Goal: Transaction & Acquisition: Book appointment/travel/reservation

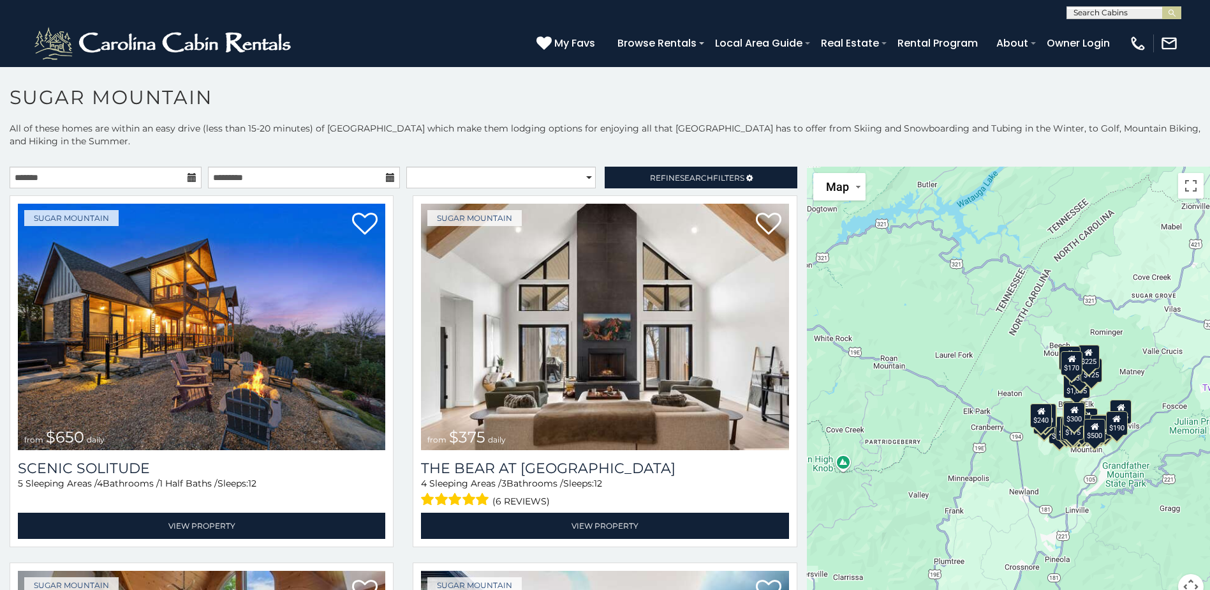
click at [188, 182] on icon at bounding box center [192, 177] width 9 height 9
click at [179, 188] on input "text" at bounding box center [106, 178] width 192 height 22
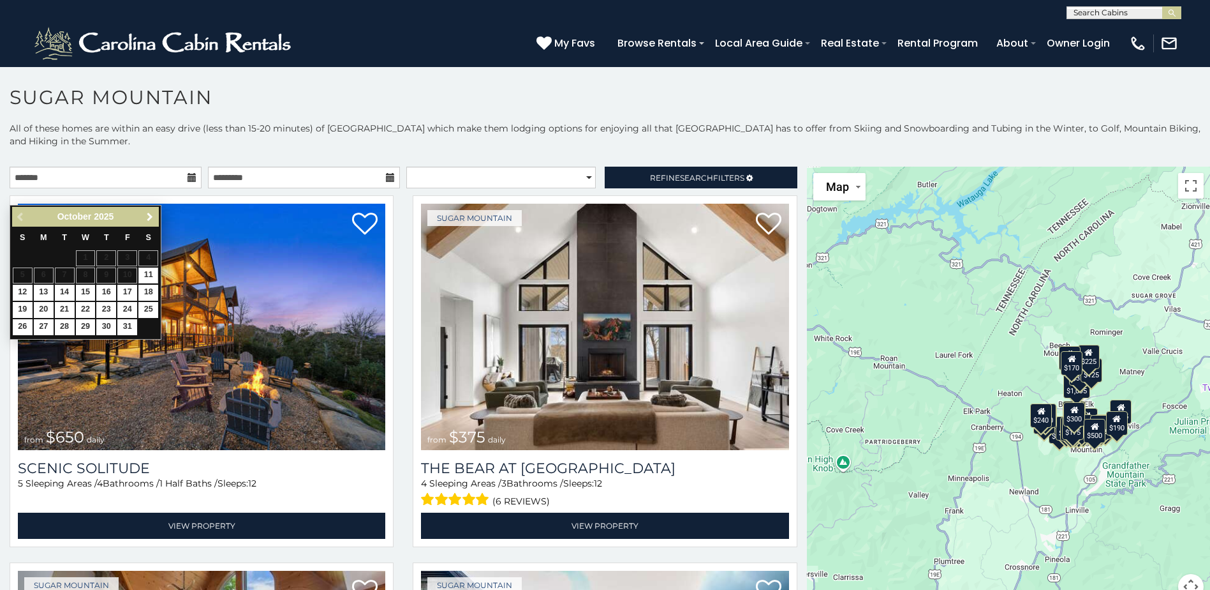
click at [149, 217] on span "Next" at bounding box center [150, 217] width 10 height 10
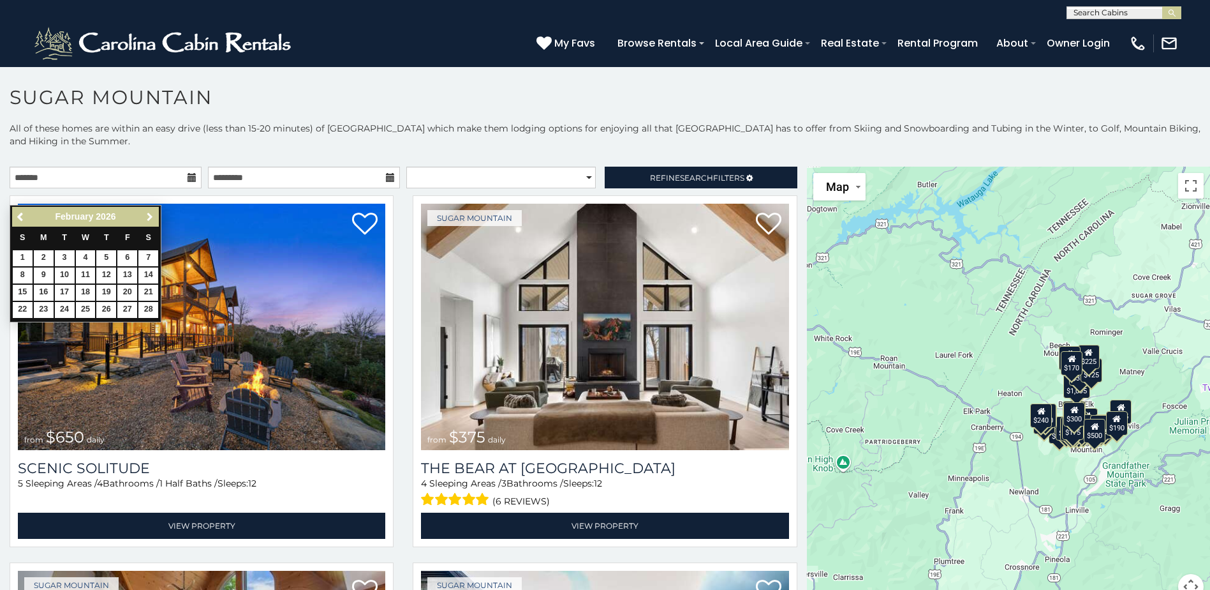
click at [149, 217] on span "Next" at bounding box center [150, 217] width 10 height 10
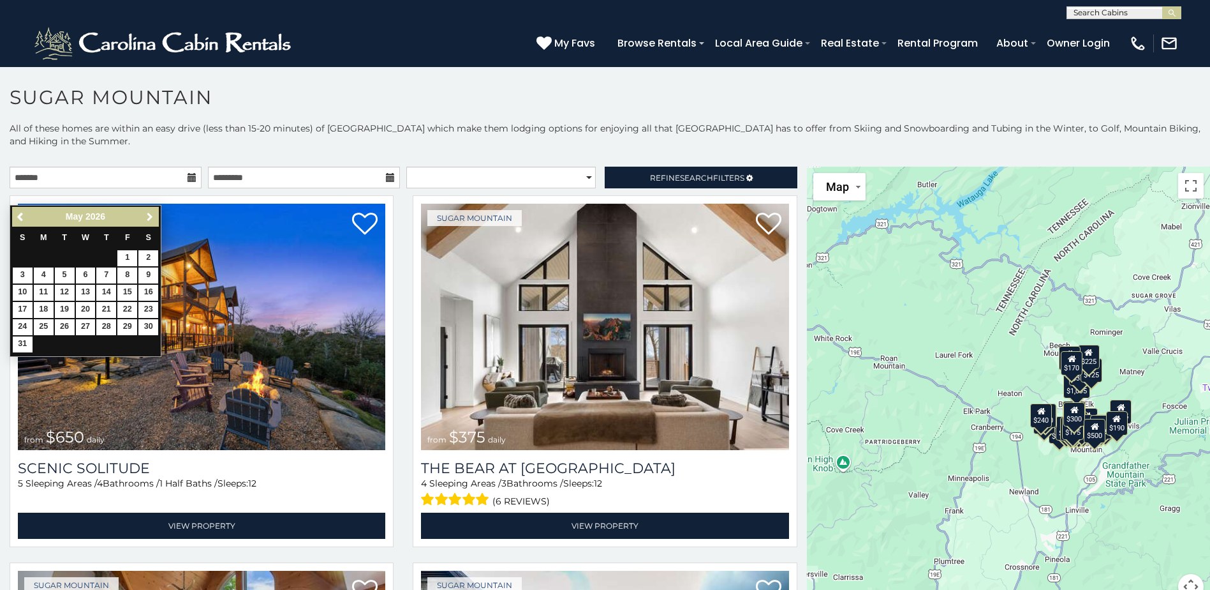
click at [149, 217] on span "Next" at bounding box center [150, 217] width 10 height 10
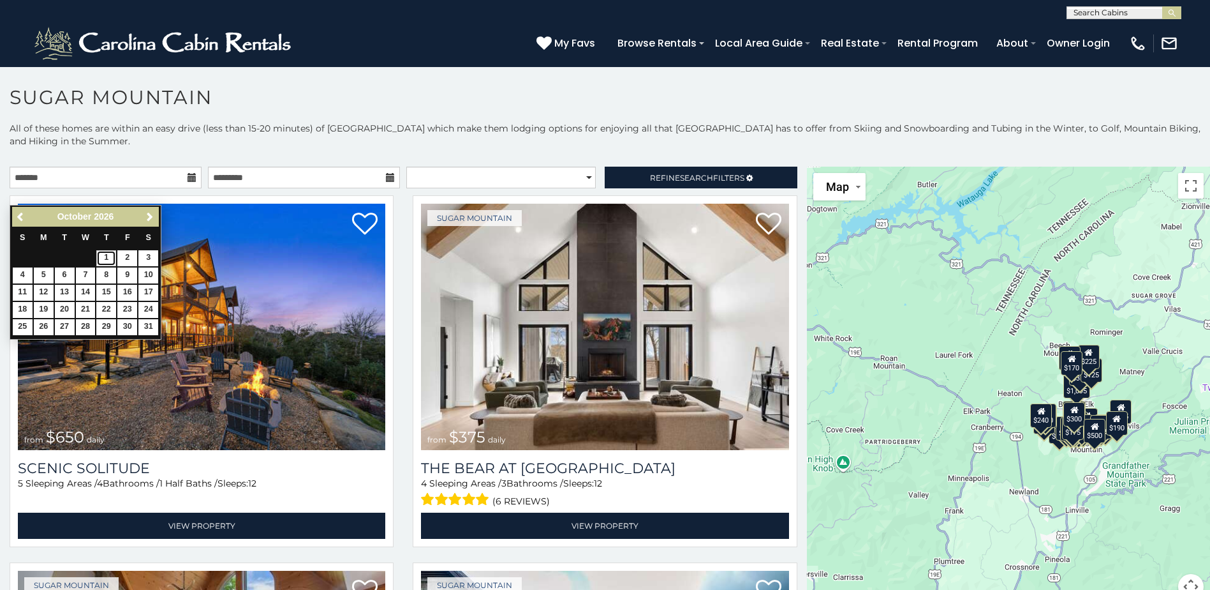
click at [105, 263] on link "1" at bounding box center [106, 258] width 20 height 16
type input "**********"
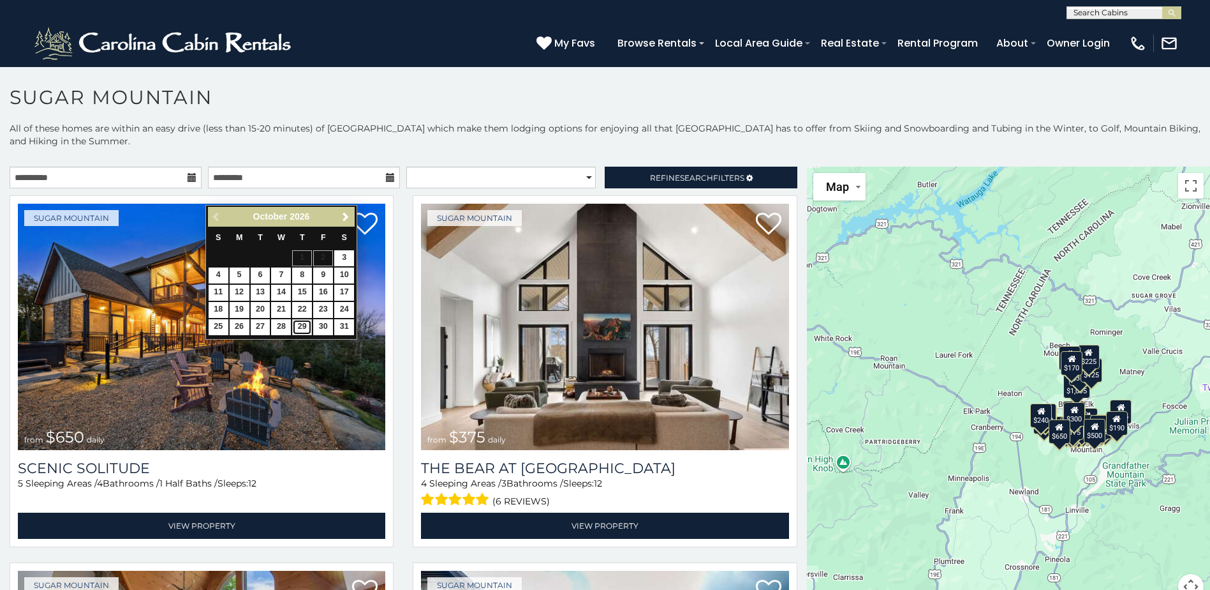
click at [308, 335] on link "29" at bounding box center [302, 327] width 20 height 16
type input "**********"
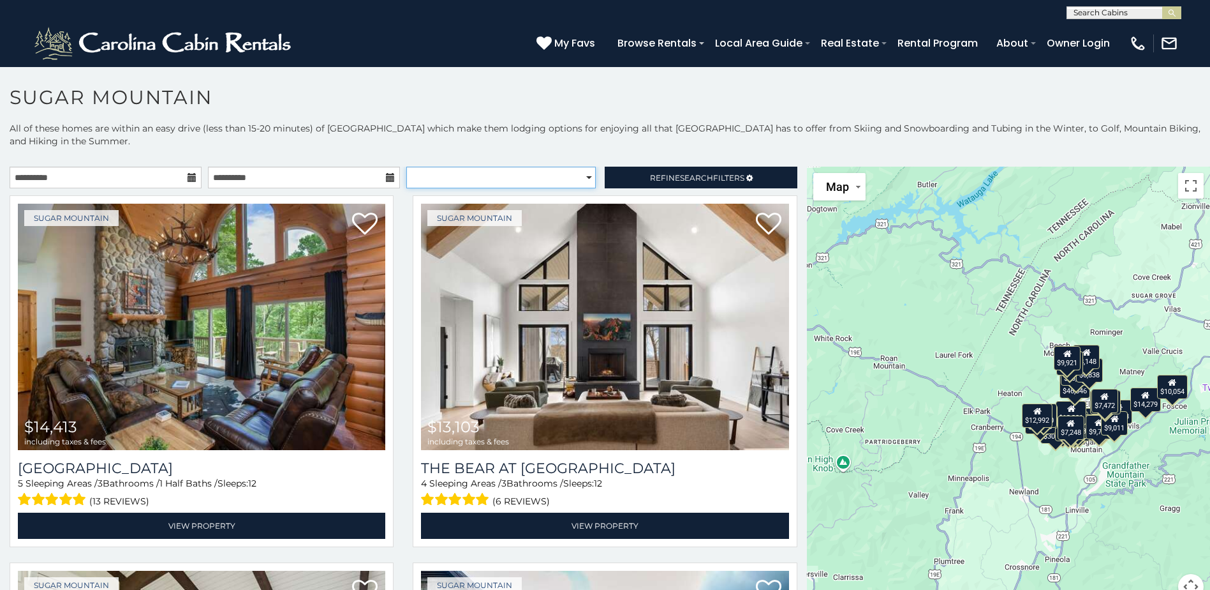
click at [584, 188] on select "**********" at bounding box center [501, 178] width 190 height 22
select select "*********"
click at [406, 182] on select "**********" at bounding box center [501, 178] width 190 height 22
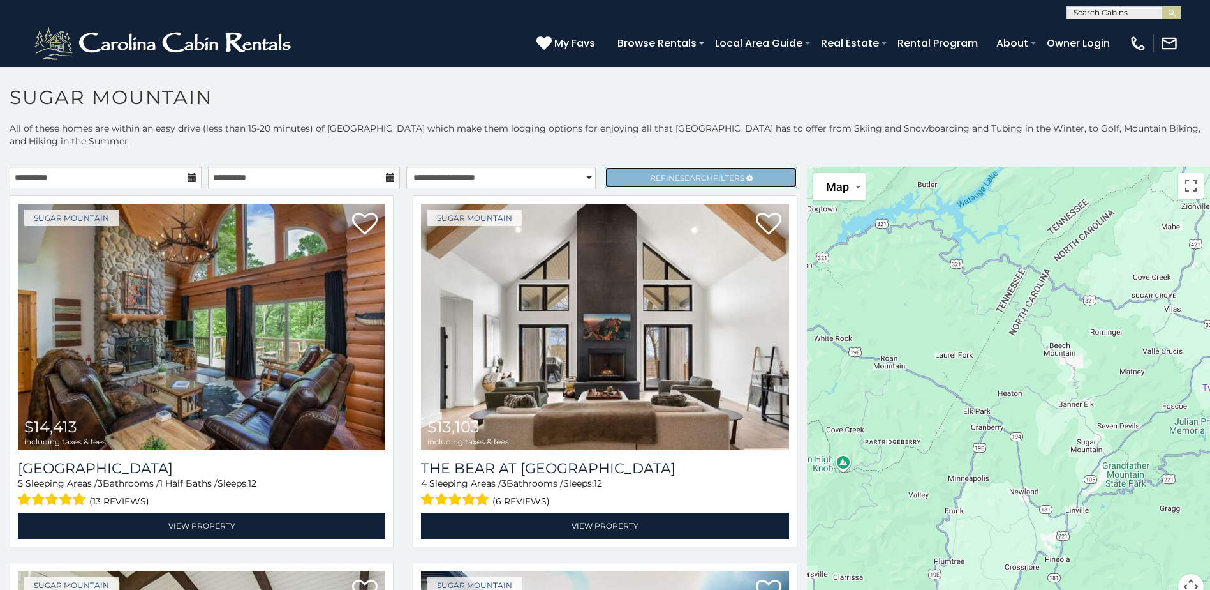
click at [739, 182] on span "Refine Search Filters" at bounding box center [697, 178] width 94 height 10
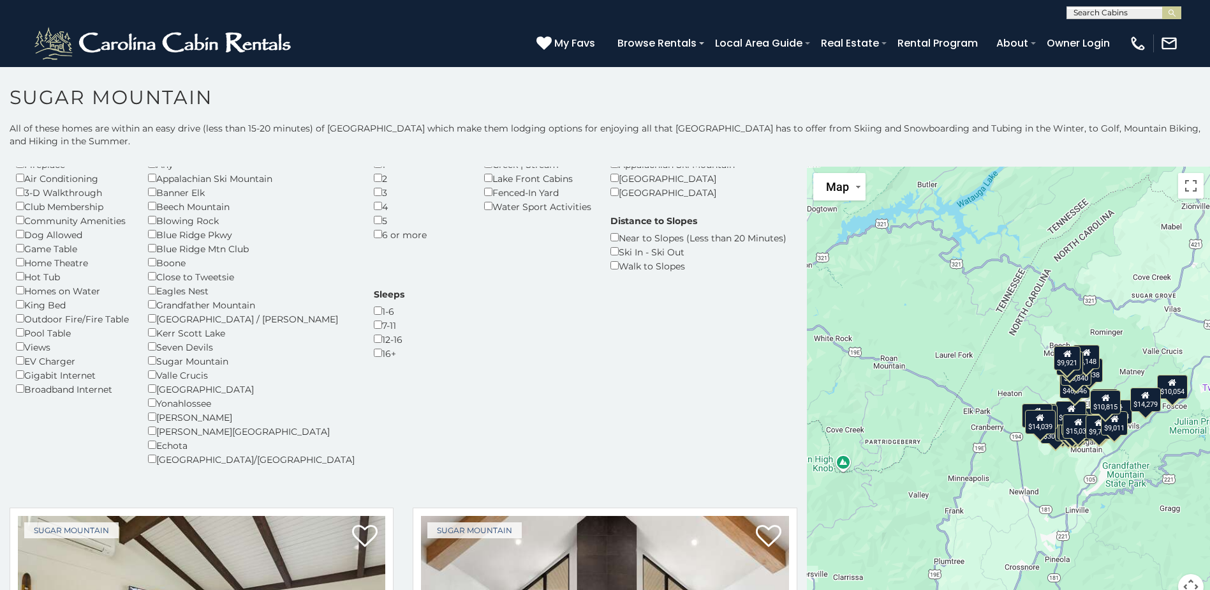
scroll to position [64, 0]
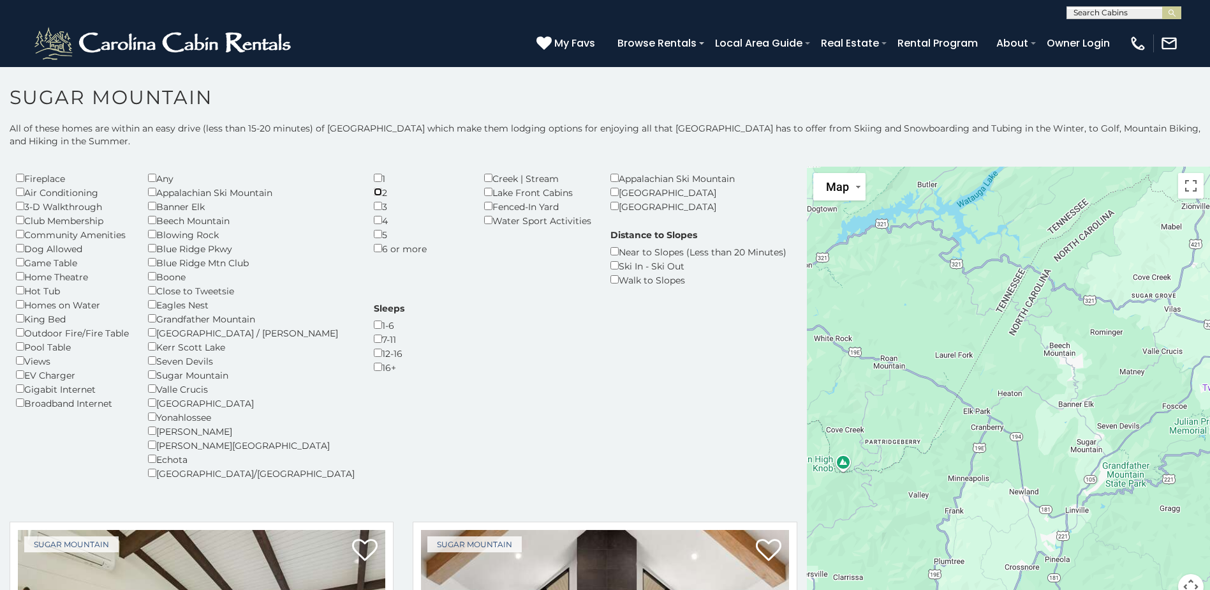
scroll to position [64, 0]
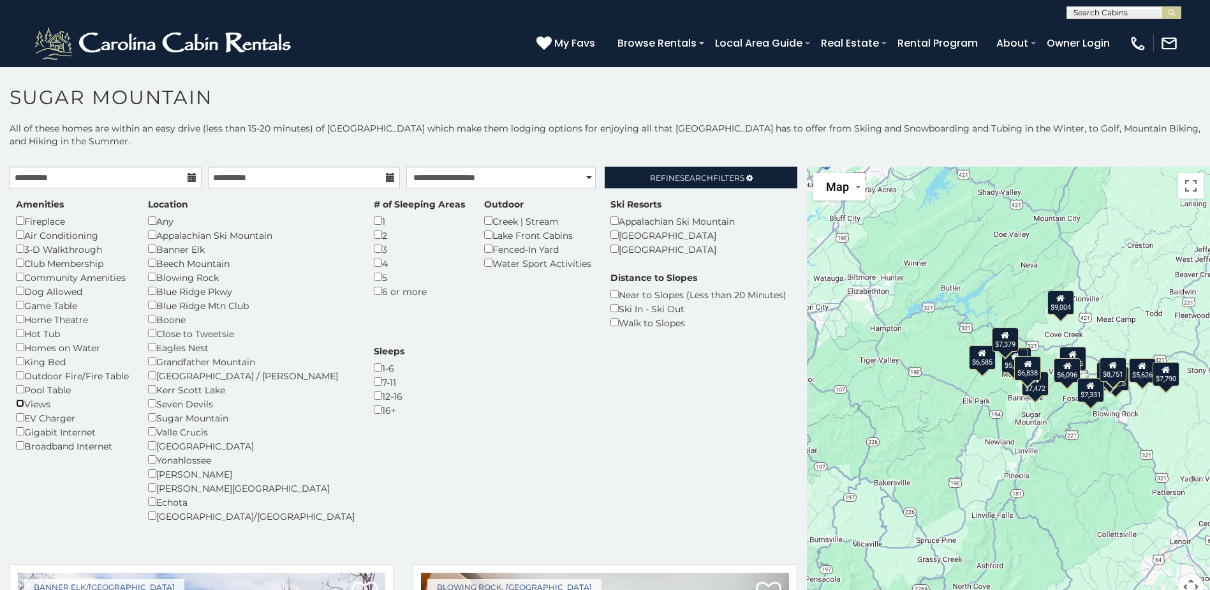
scroll to position [64, 0]
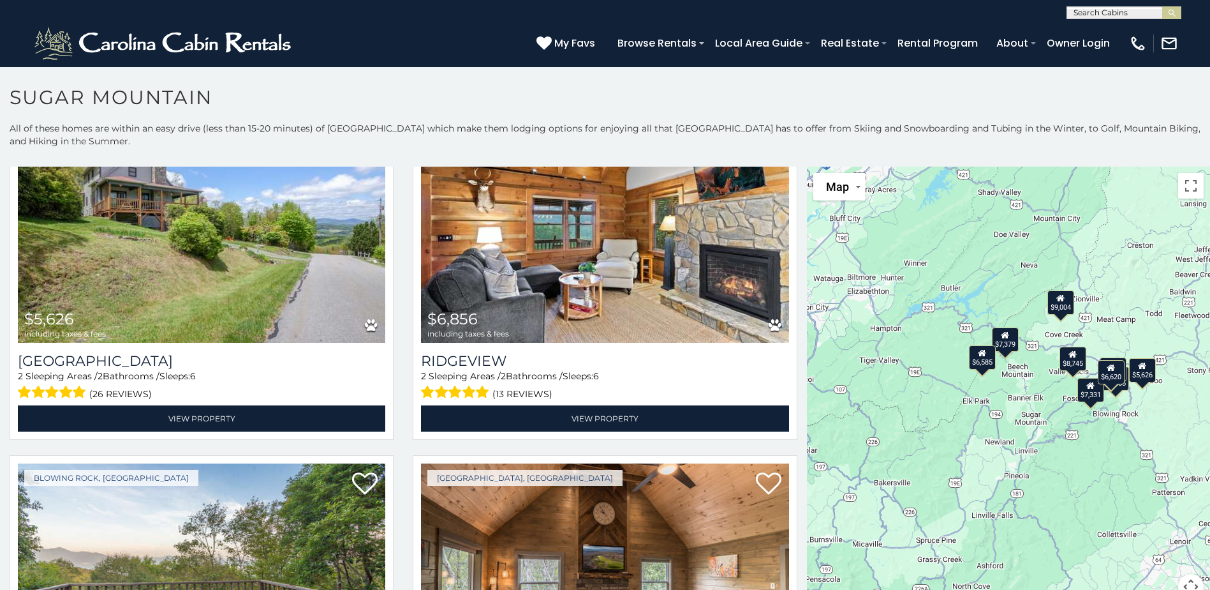
scroll to position [1212, 0]
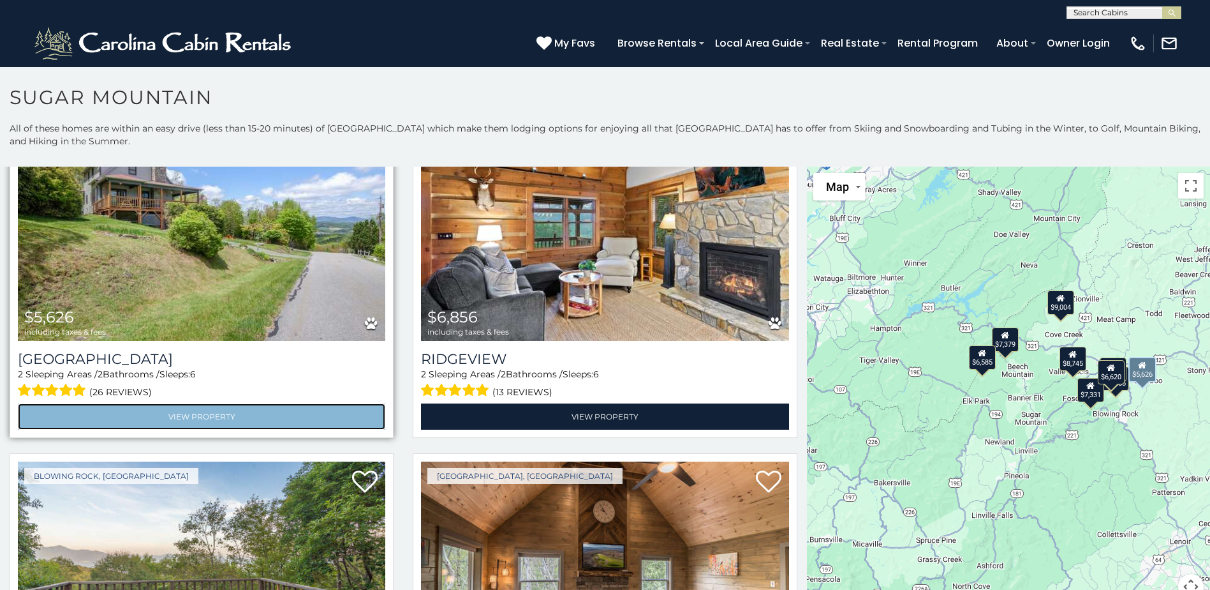
click at [212, 429] on link "View Property" at bounding box center [202, 416] width 368 height 26
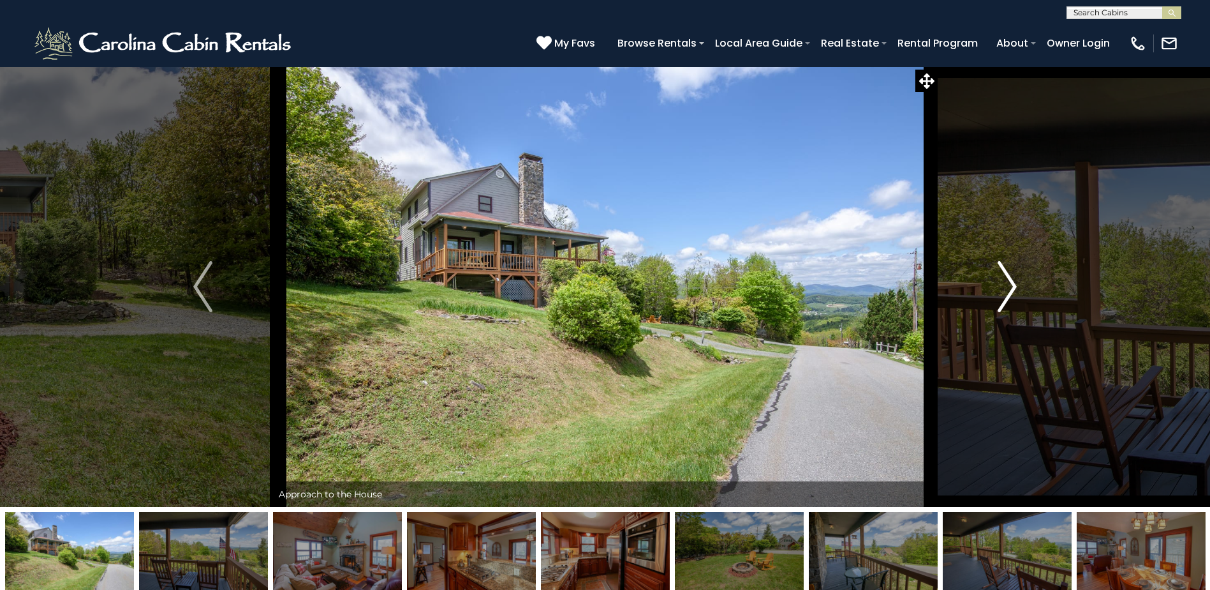
click at [1013, 285] on img "Next" at bounding box center [1007, 286] width 19 height 51
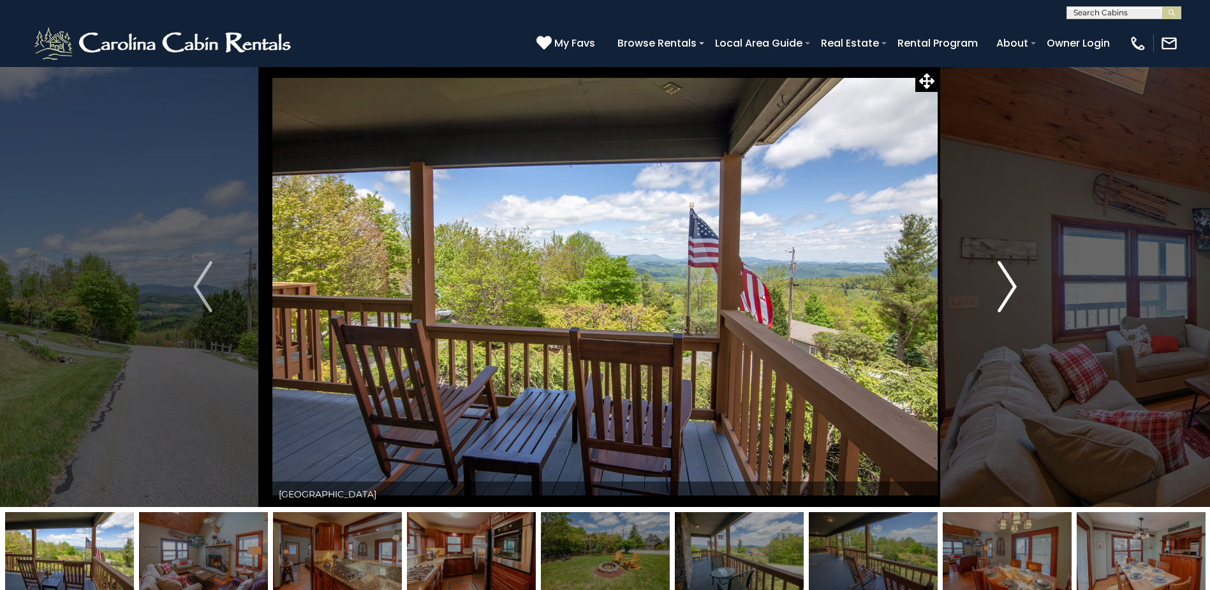
click at [1013, 285] on img "Next" at bounding box center [1007, 286] width 19 height 51
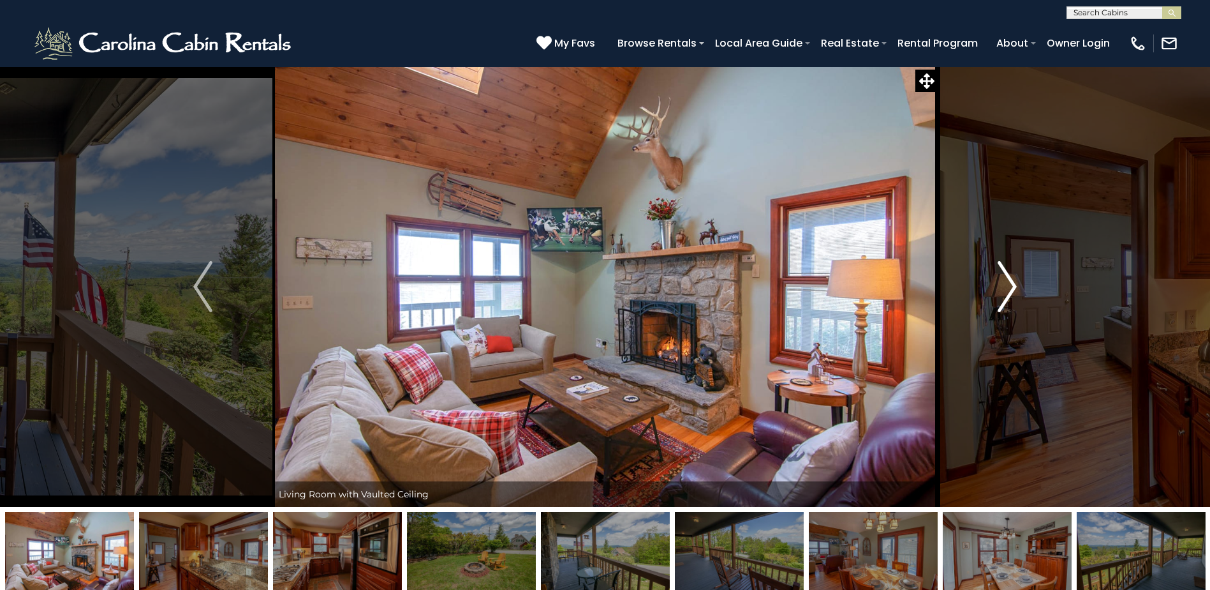
click at [1013, 285] on img "Next" at bounding box center [1007, 286] width 19 height 51
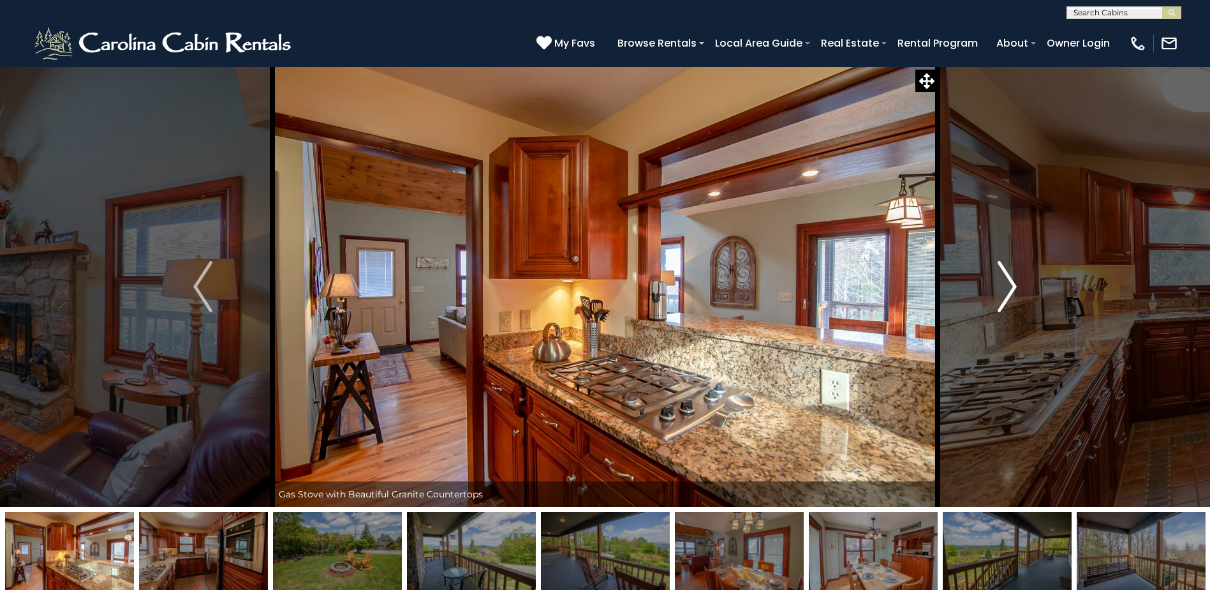
click at [1013, 285] on img "Next" at bounding box center [1007, 286] width 19 height 51
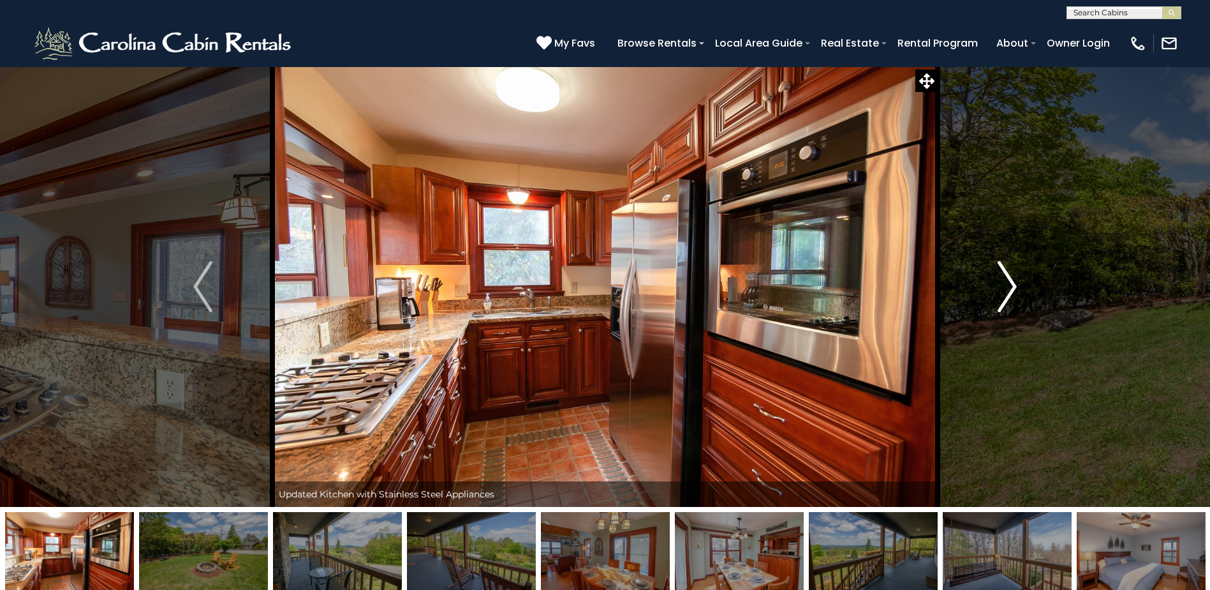
click at [1013, 285] on img "Next" at bounding box center [1007, 286] width 19 height 51
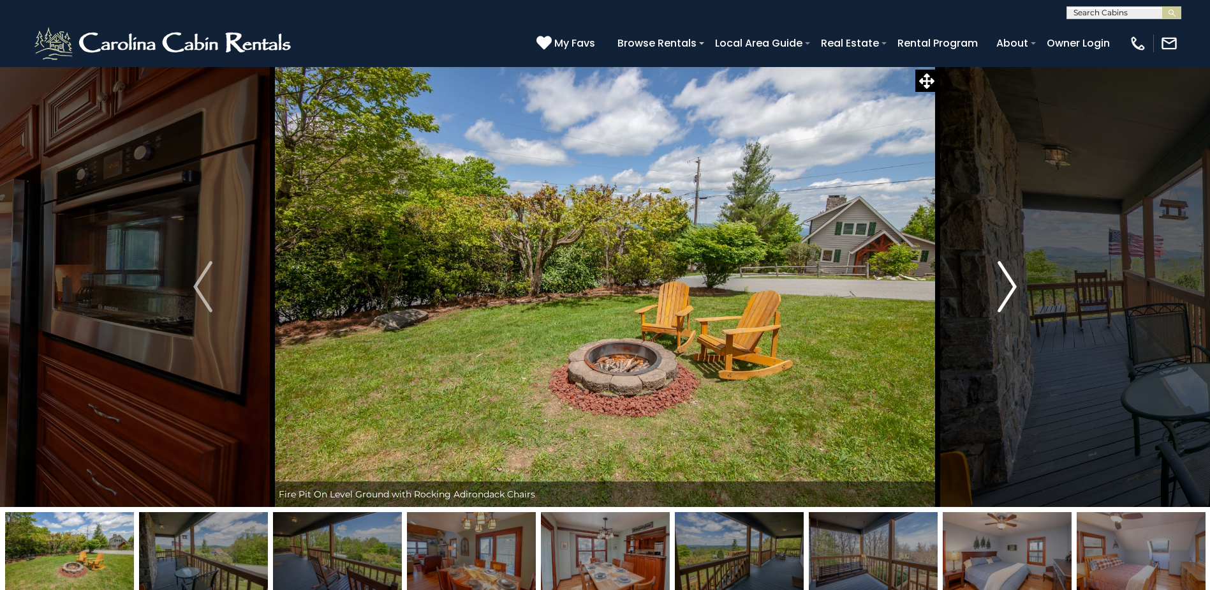
click at [1013, 285] on img "Next" at bounding box center [1007, 286] width 19 height 51
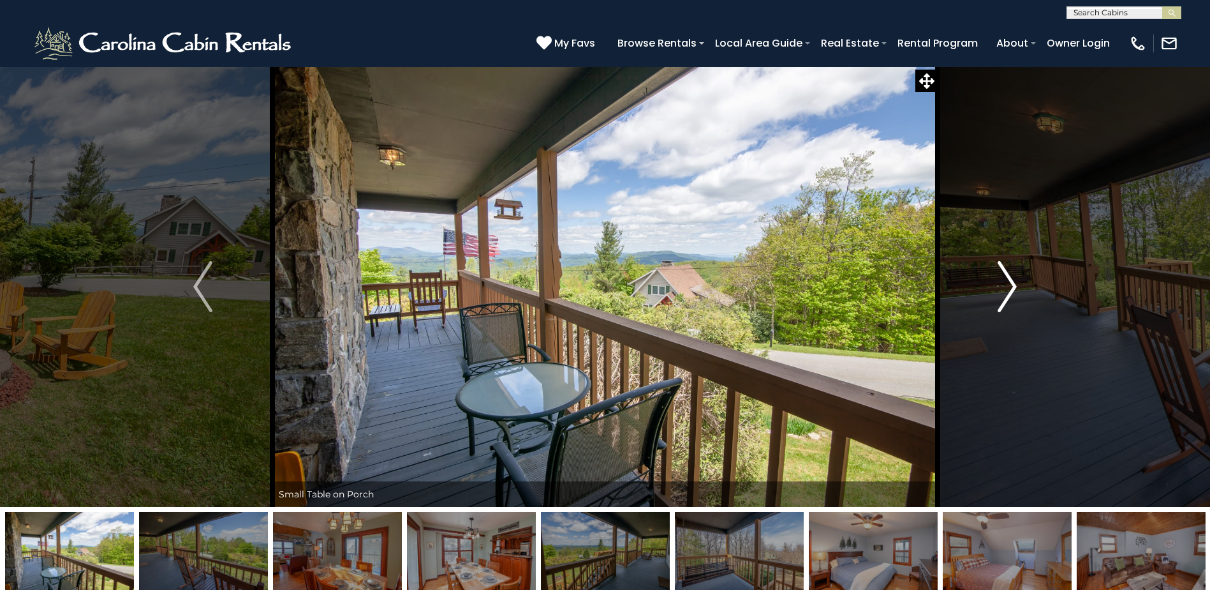
click at [1013, 285] on img "Next" at bounding box center [1007, 286] width 19 height 51
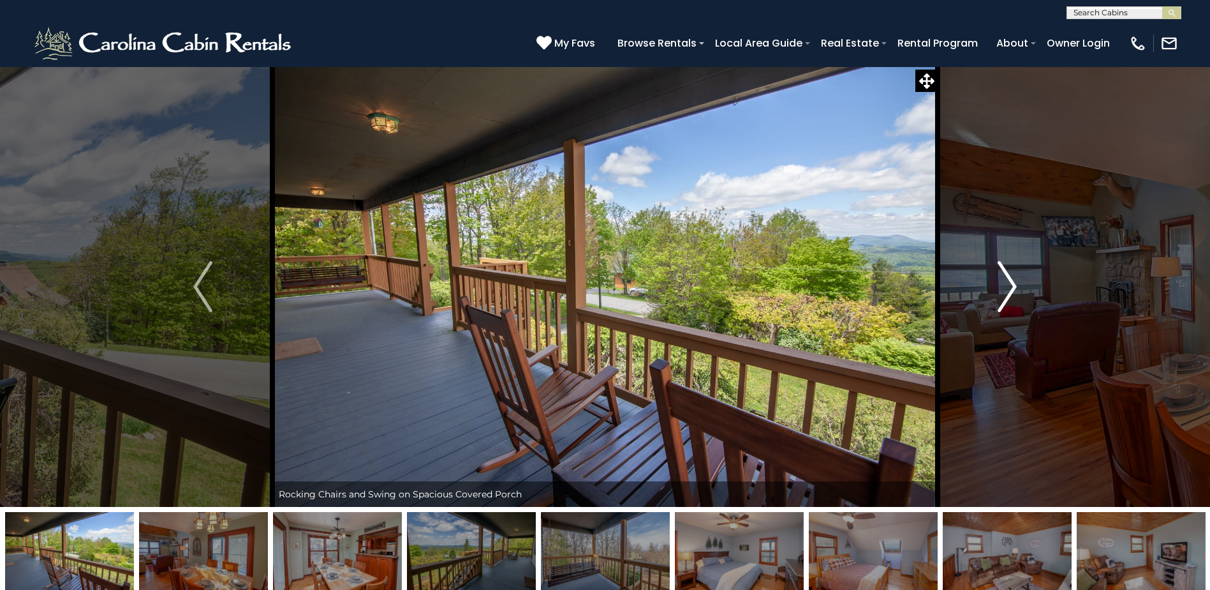
click at [1013, 285] on img "Next" at bounding box center [1007, 286] width 19 height 51
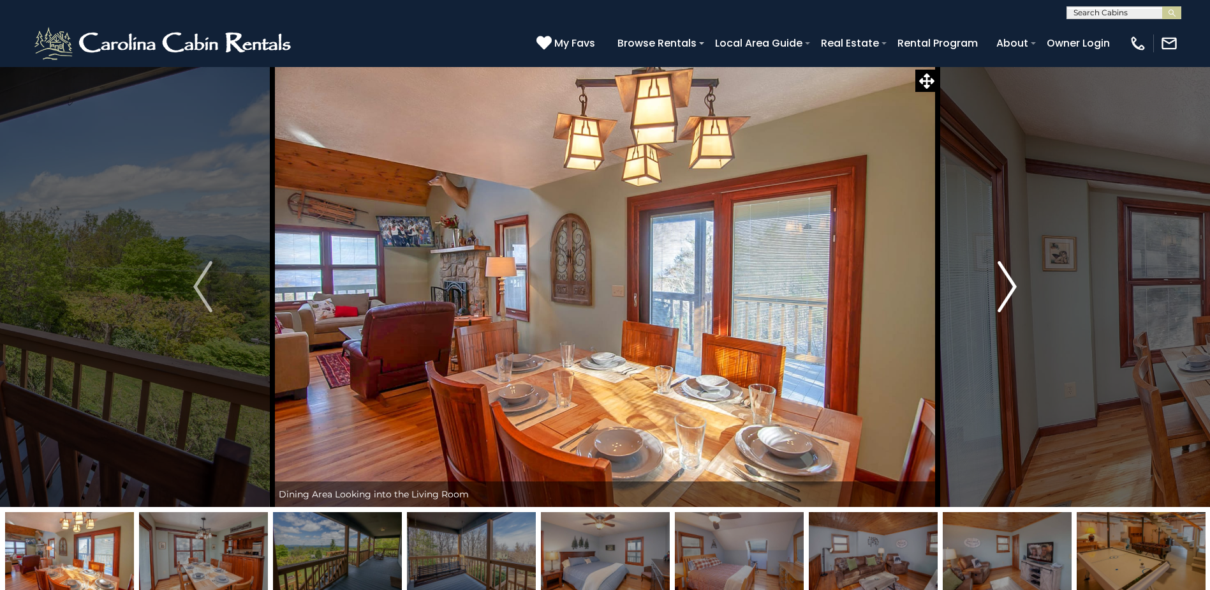
click at [1013, 285] on img "Next" at bounding box center [1007, 286] width 19 height 51
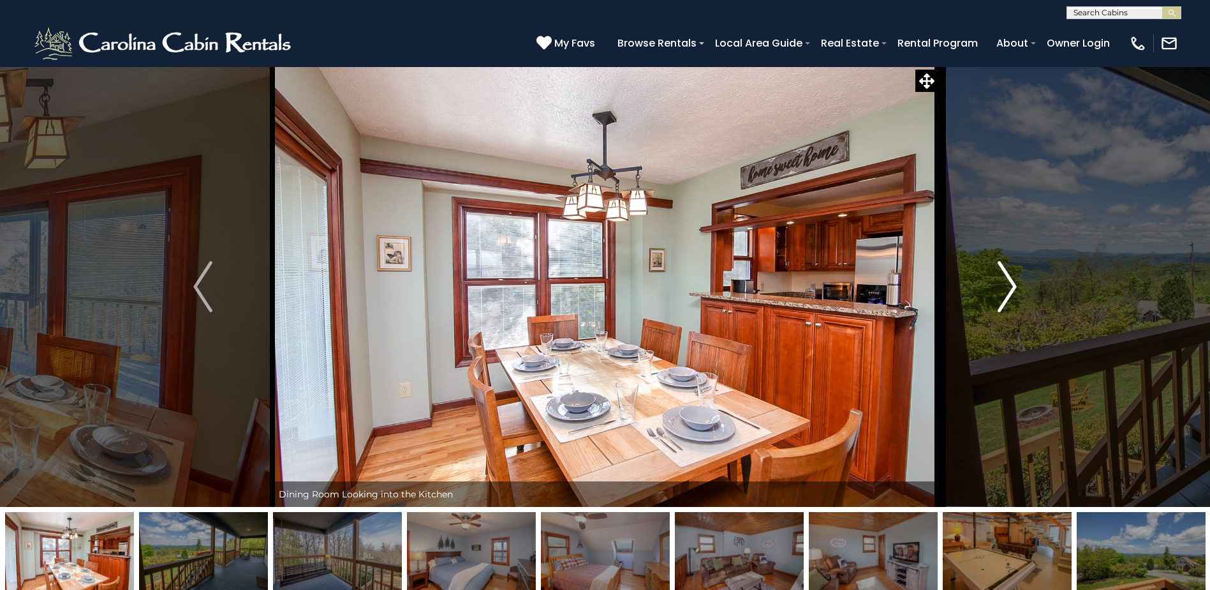
click at [1013, 285] on img "Next" at bounding box center [1007, 286] width 19 height 51
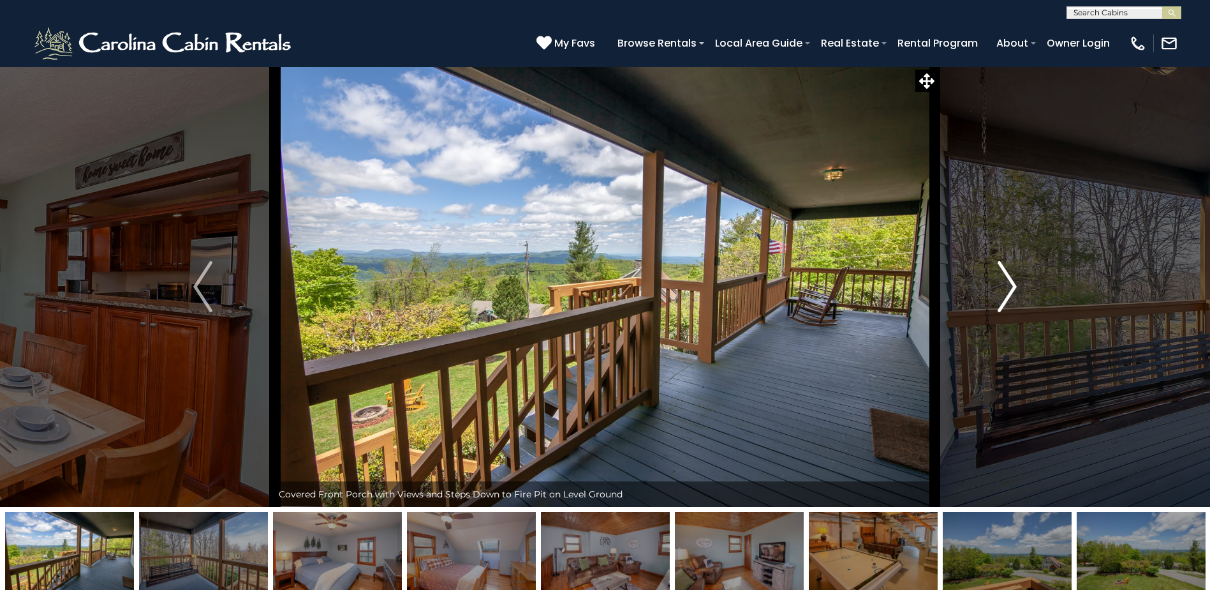
click at [1013, 285] on img "Next" at bounding box center [1007, 286] width 19 height 51
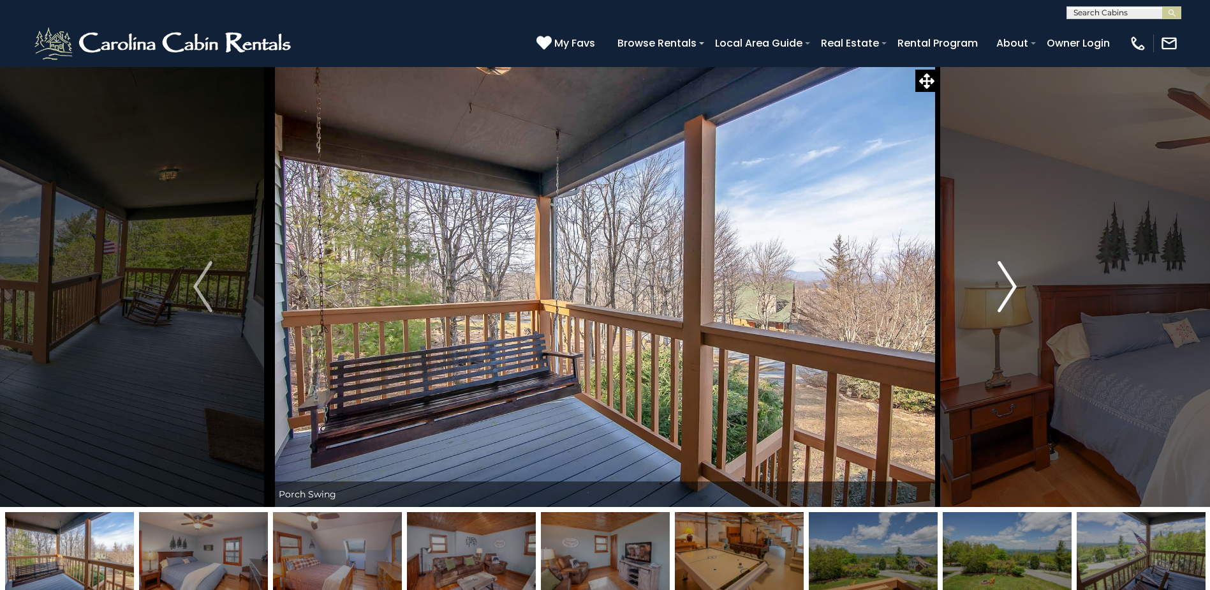
click at [1013, 285] on img "Next" at bounding box center [1007, 286] width 19 height 51
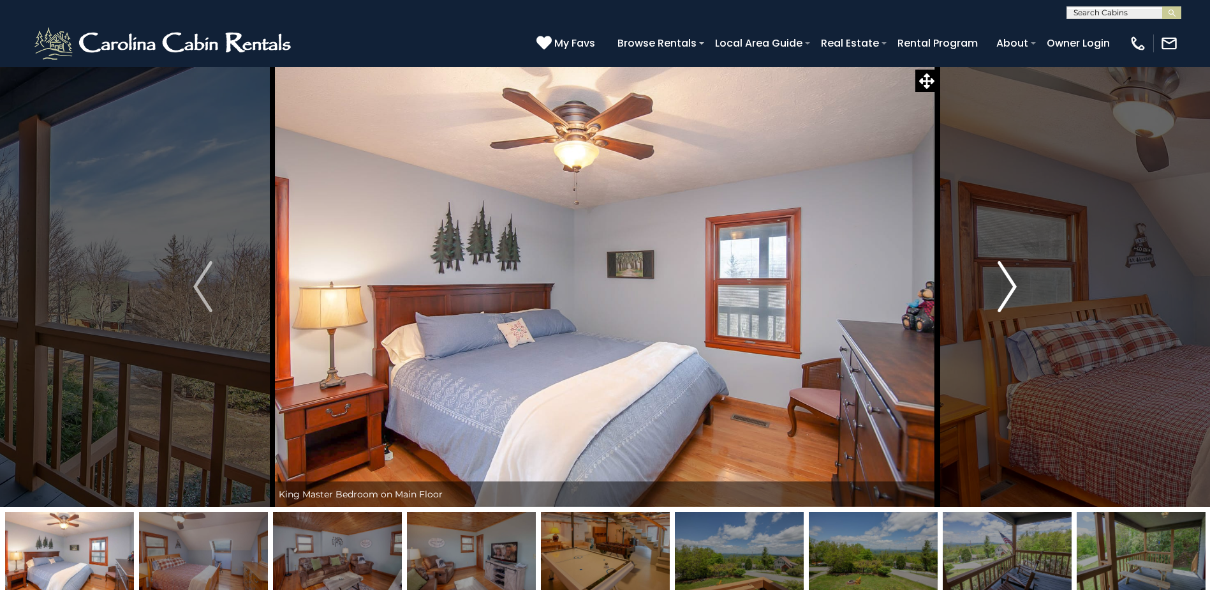
click at [1013, 285] on img "Next" at bounding box center [1007, 286] width 19 height 51
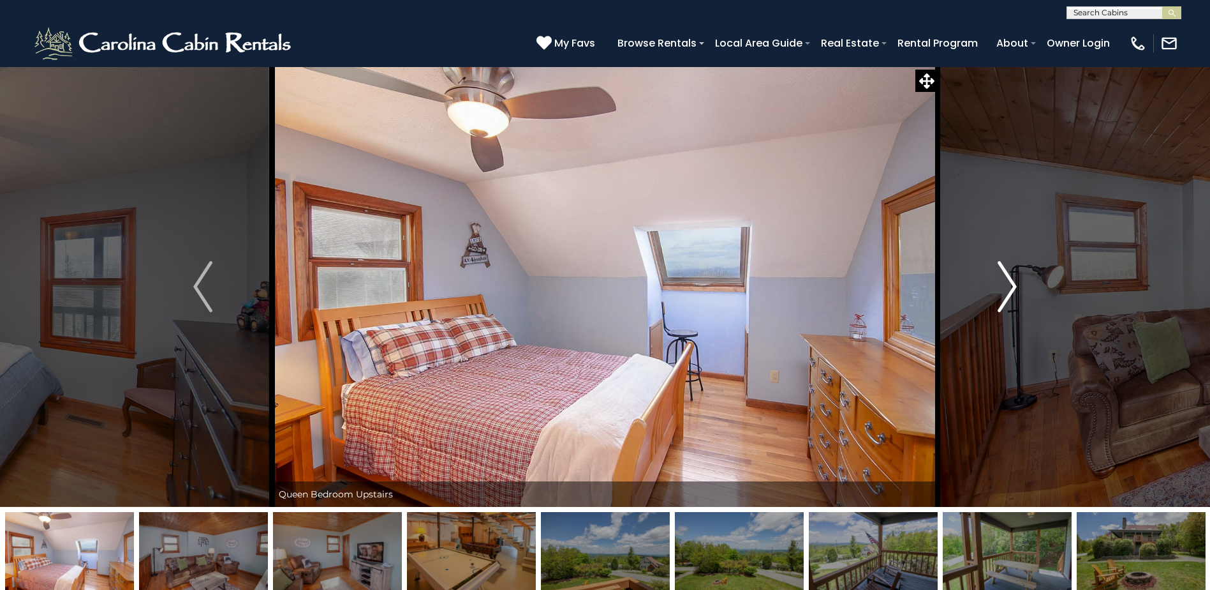
click at [1013, 285] on img "Next" at bounding box center [1007, 286] width 19 height 51
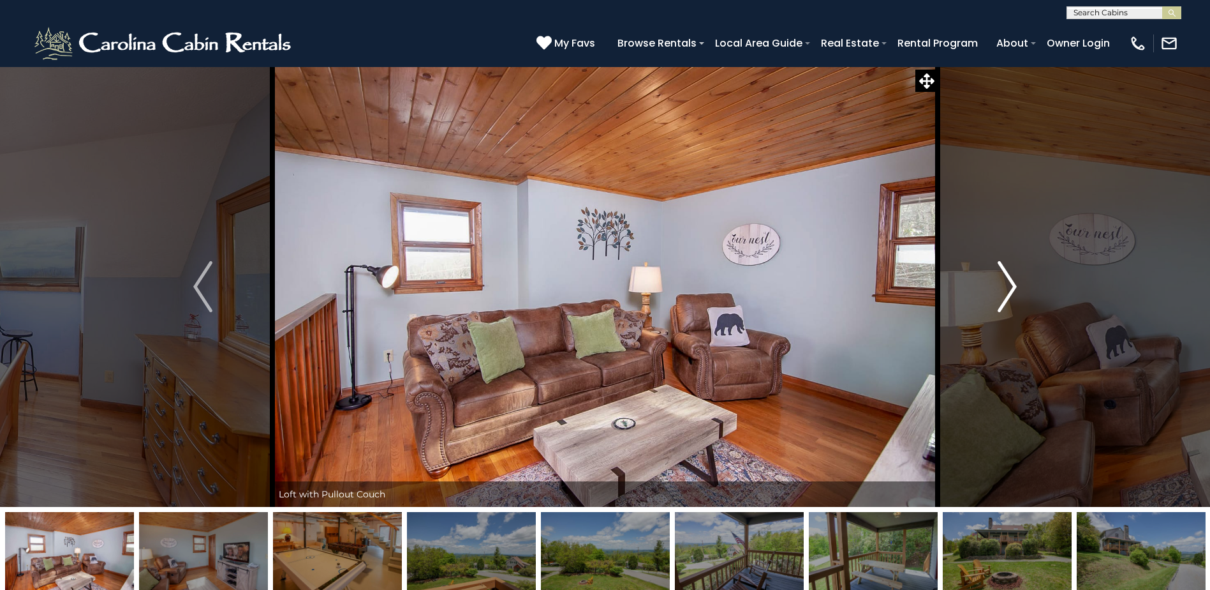
click at [1013, 285] on img "Next" at bounding box center [1007, 286] width 19 height 51
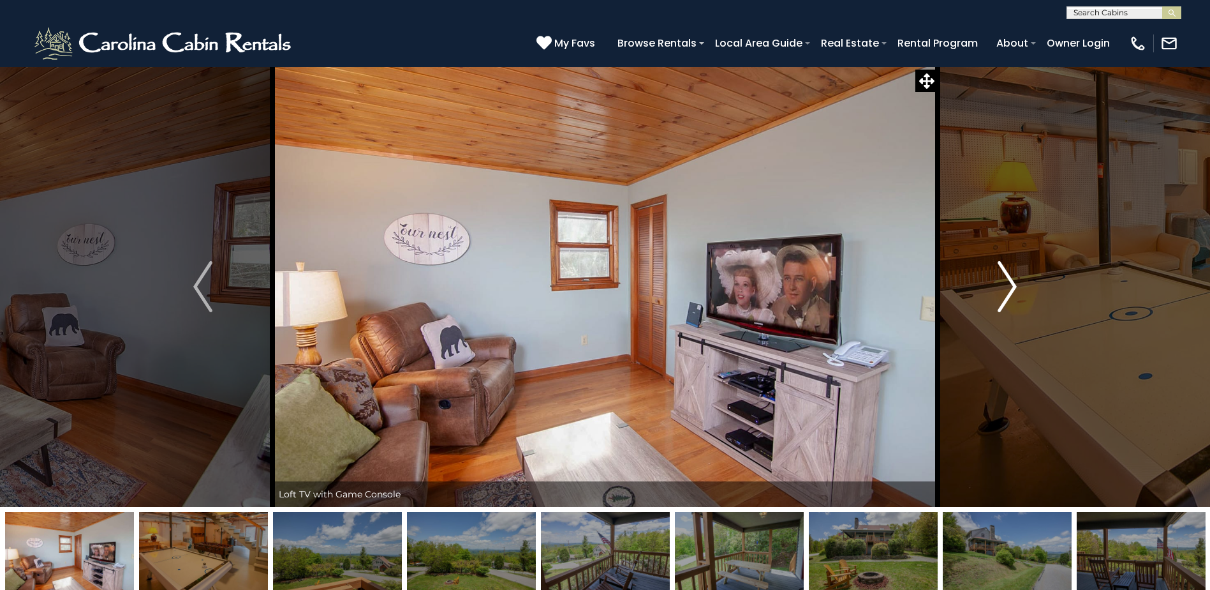
click at [1013, 285] on img "Next" at bounding box center [1007, 286] width 19 height 51
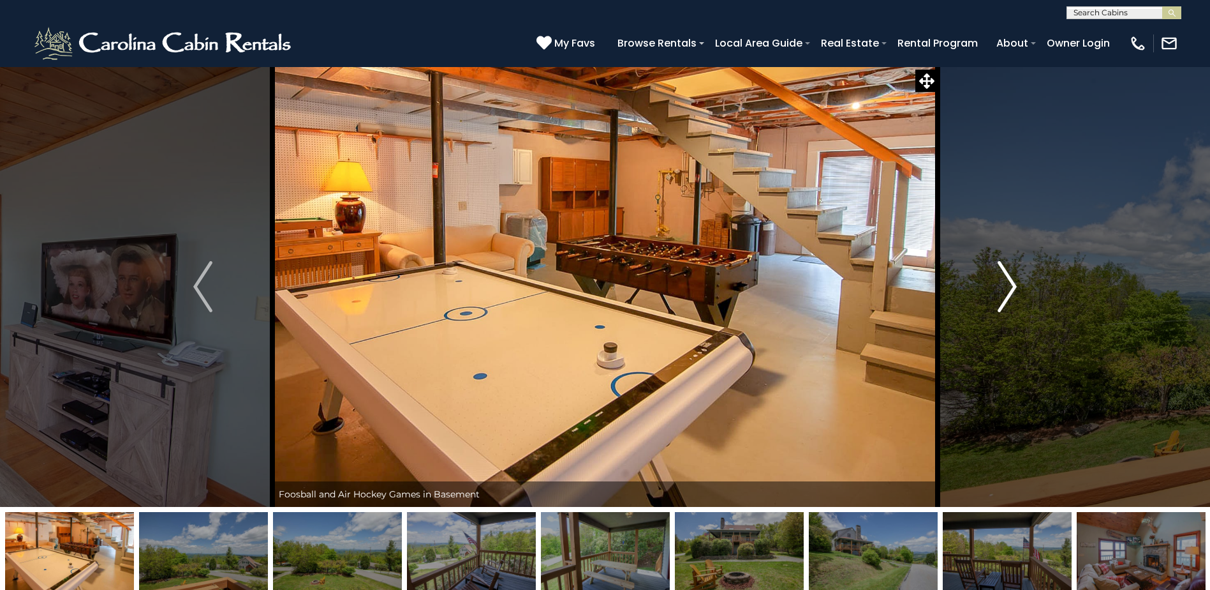
click at [1013, 285] on img "Next" at bounding box center [1007, 286] width 19 height 51
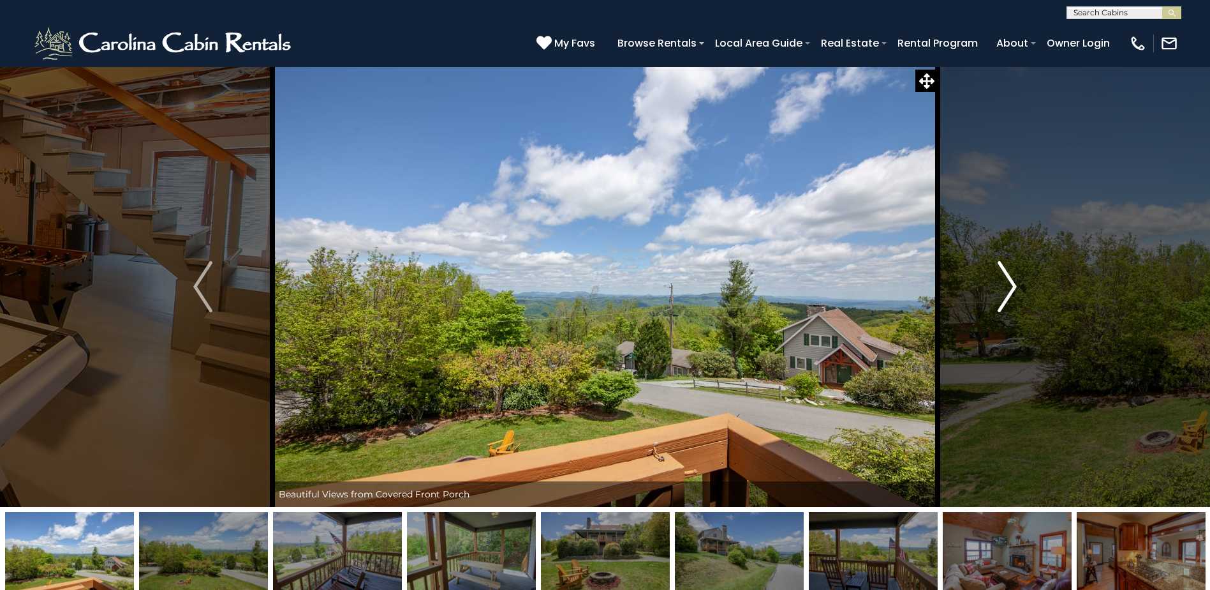
click at [1013, 285] on img "Next" at bounding box center [1007, 286] width 19 height 51
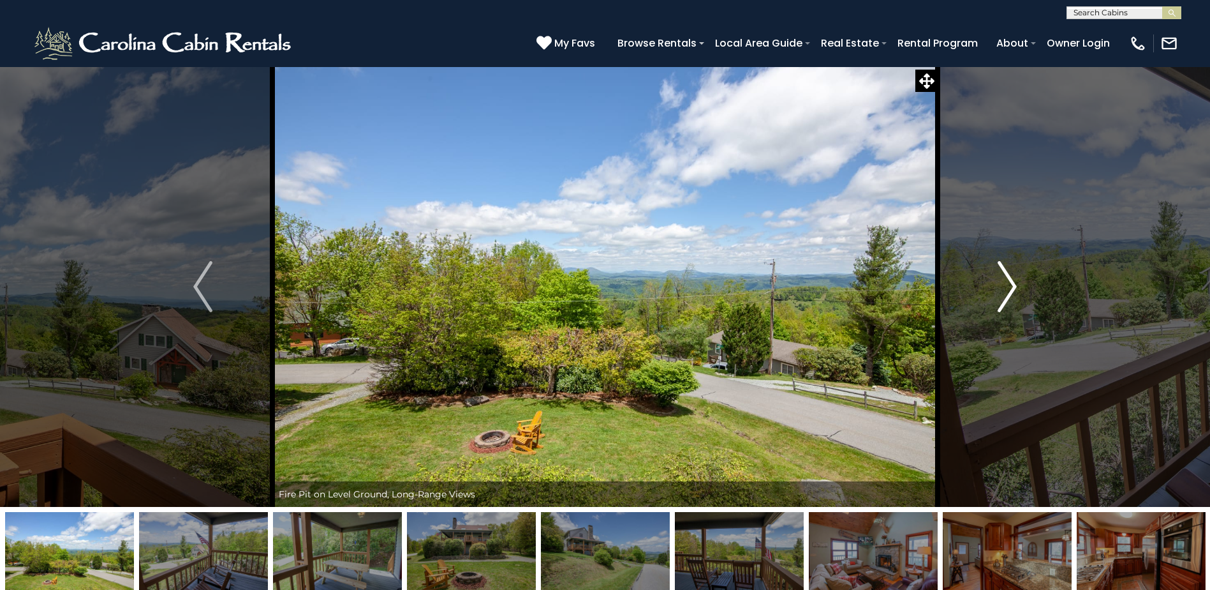
click at [1013, 285] on img "Next" at bounding box center [1007, 286] width 19 height 51
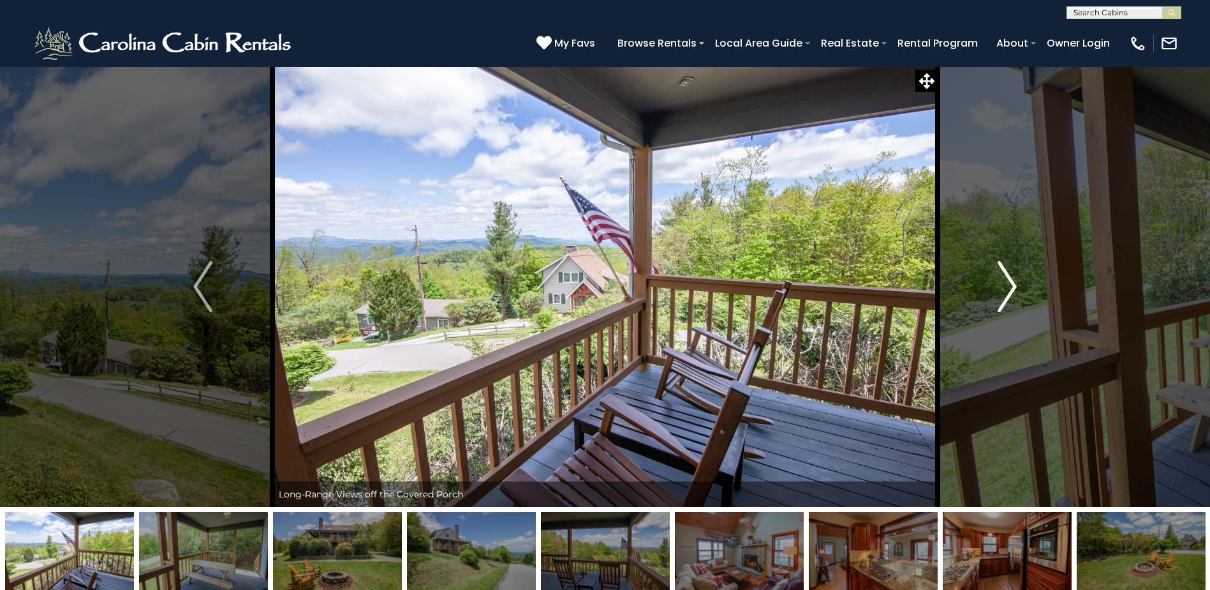
click at [1013, 285] on img "Next" at bounding box center [1007, 286] width 19 height 51
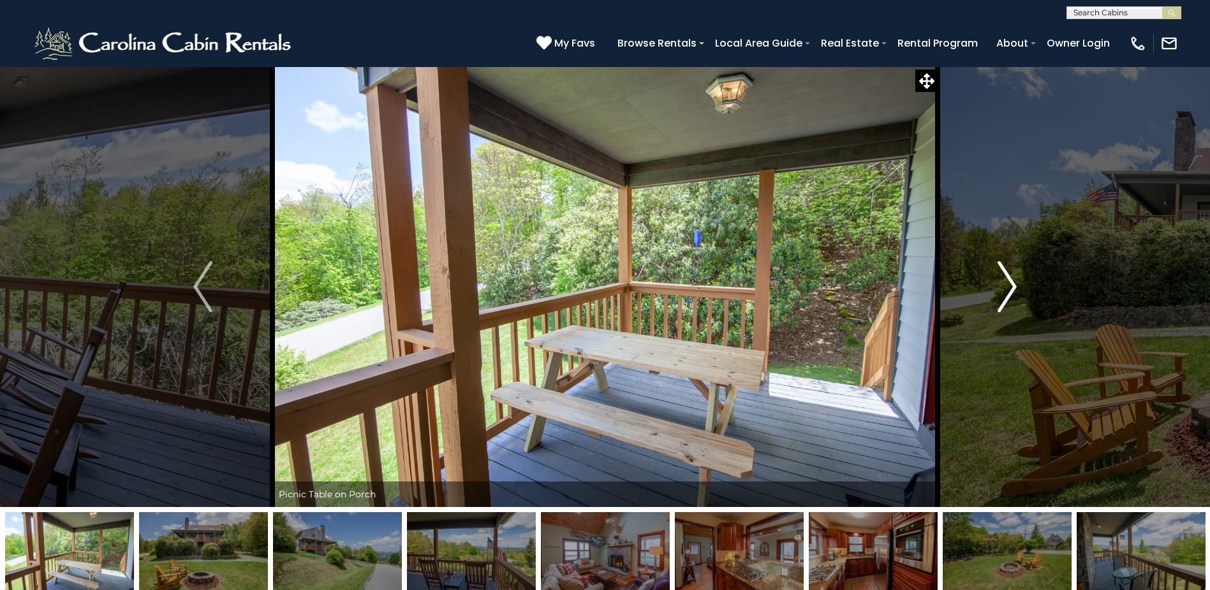
click at [1011, 284] on img "Next" at bounding box center [1007, 286] width 19 height 51
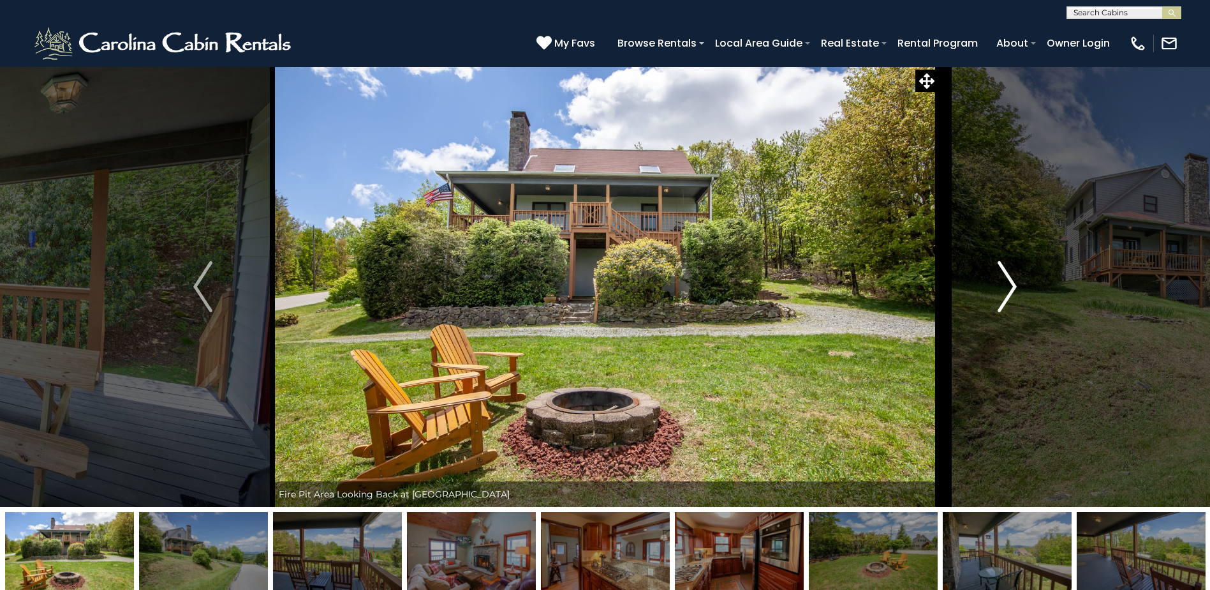
click at [1011, 284] on img "Next" at bounding box center [1007, 286] width 19 height 51
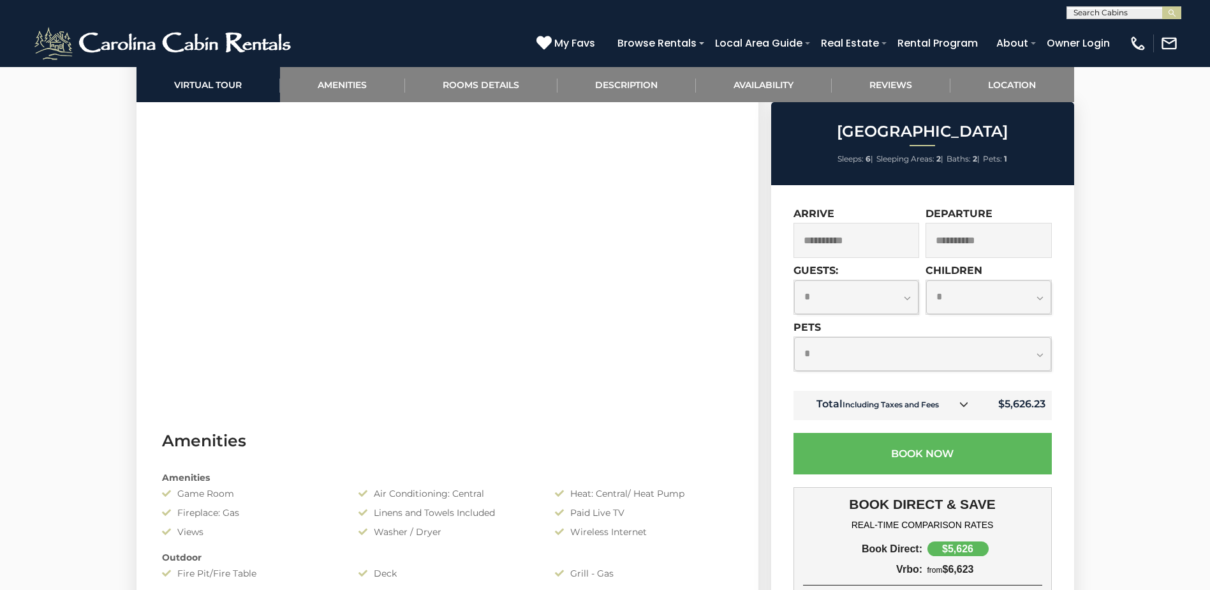
scroll to position [702, 0]
click at [907, 304] on select "**********" at bounding box center [856, 297] width 125 height 34
select select "*"
click at [794, 286] on select "**********" at bounding box center [856, 297] width 125 height 34
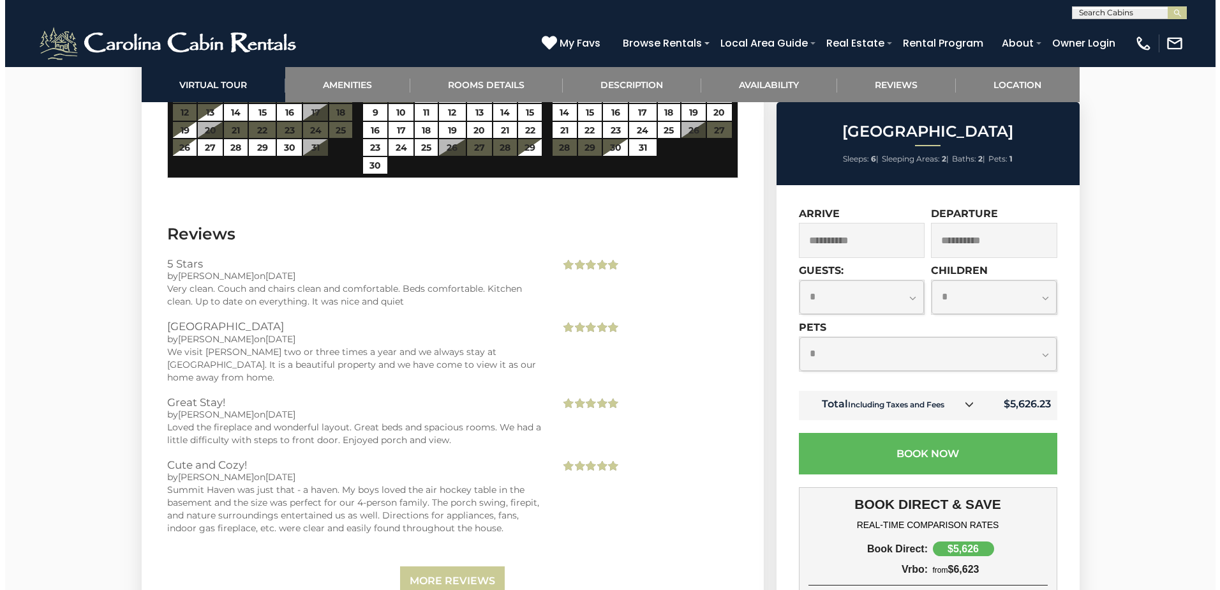
scroll to position [2552, 0]
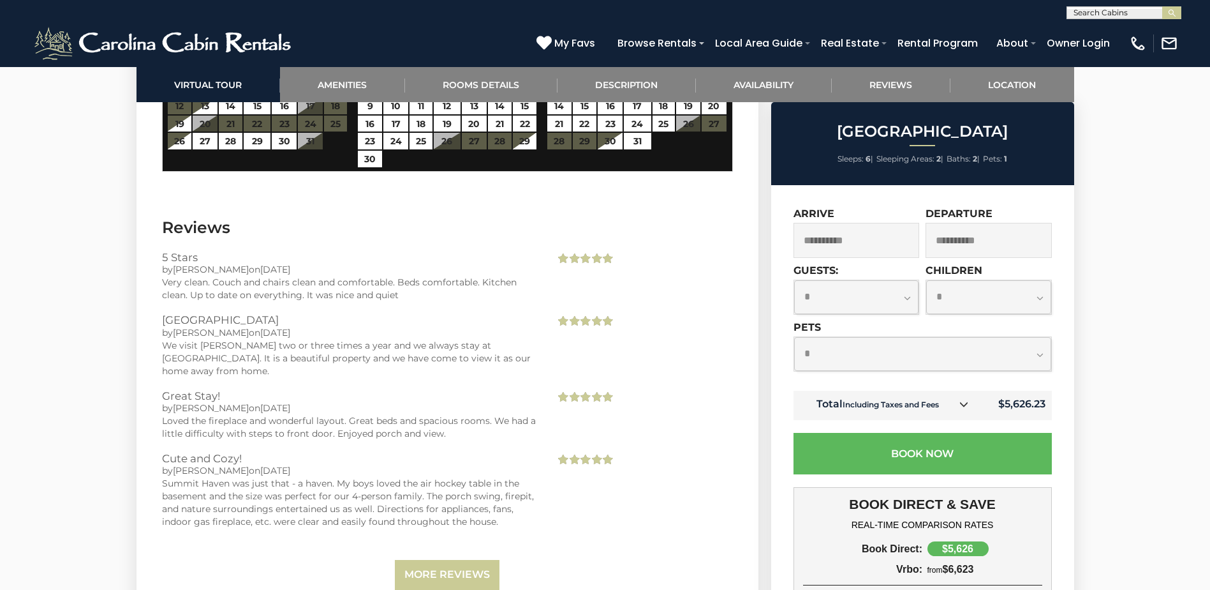
click at [724, 26] on span "Next" at bounding box center [723, 20] width 10 height 10
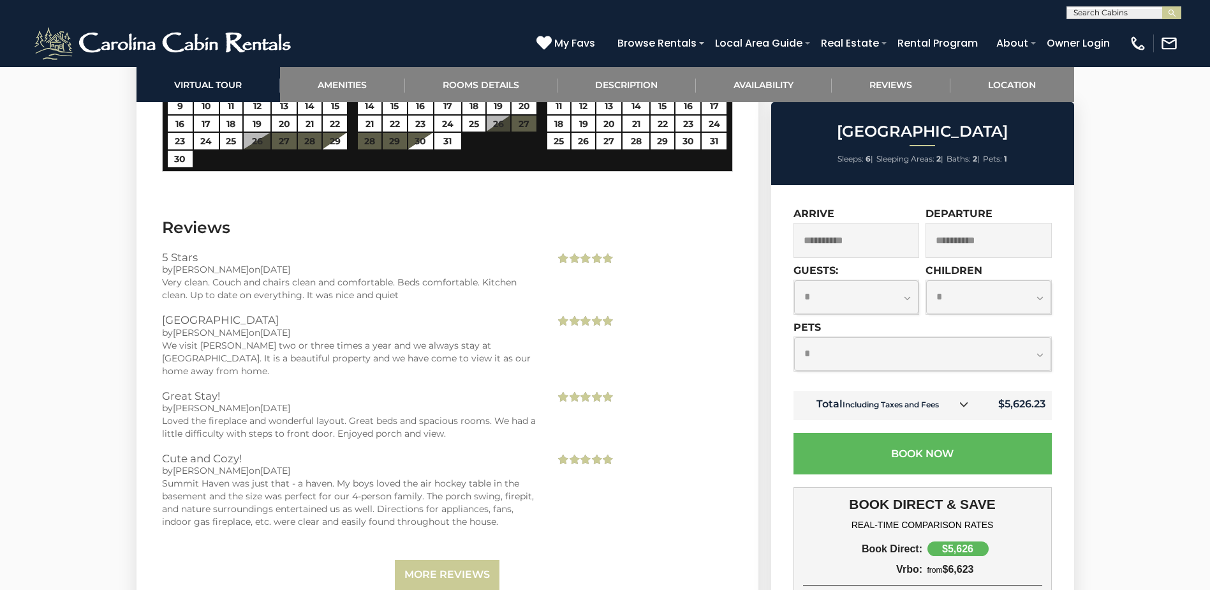
click at [724, 26] on span "Next" at bounding box center [723, 20] width 10 height 10
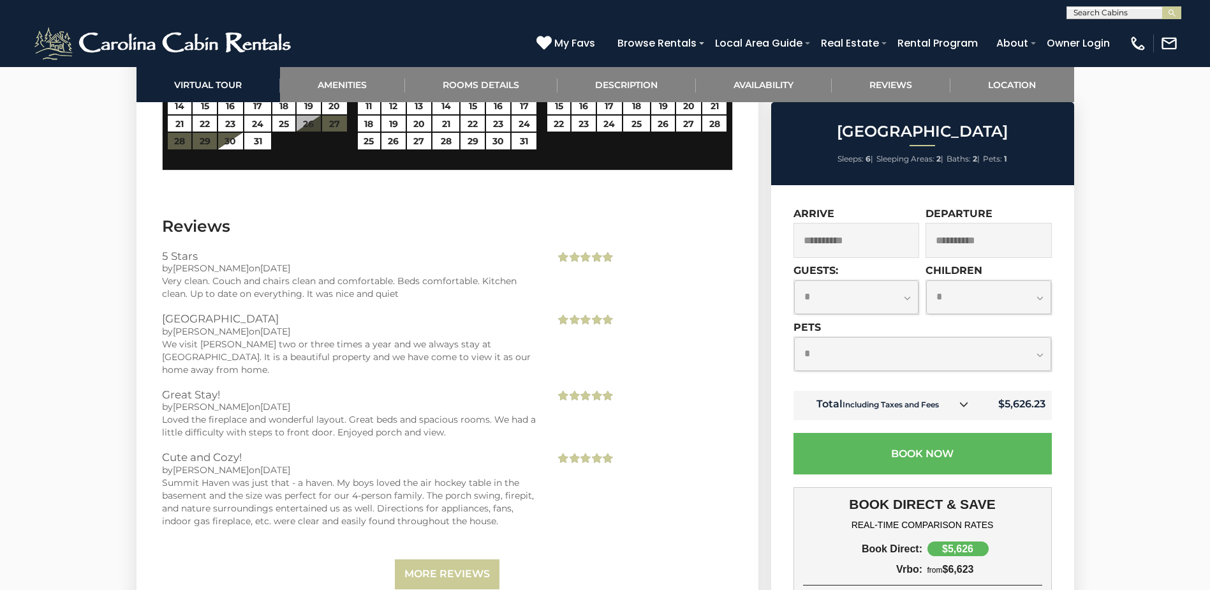
click at [724, 26] on span "Next" at bounding box center [723, 20] width 10 height 10
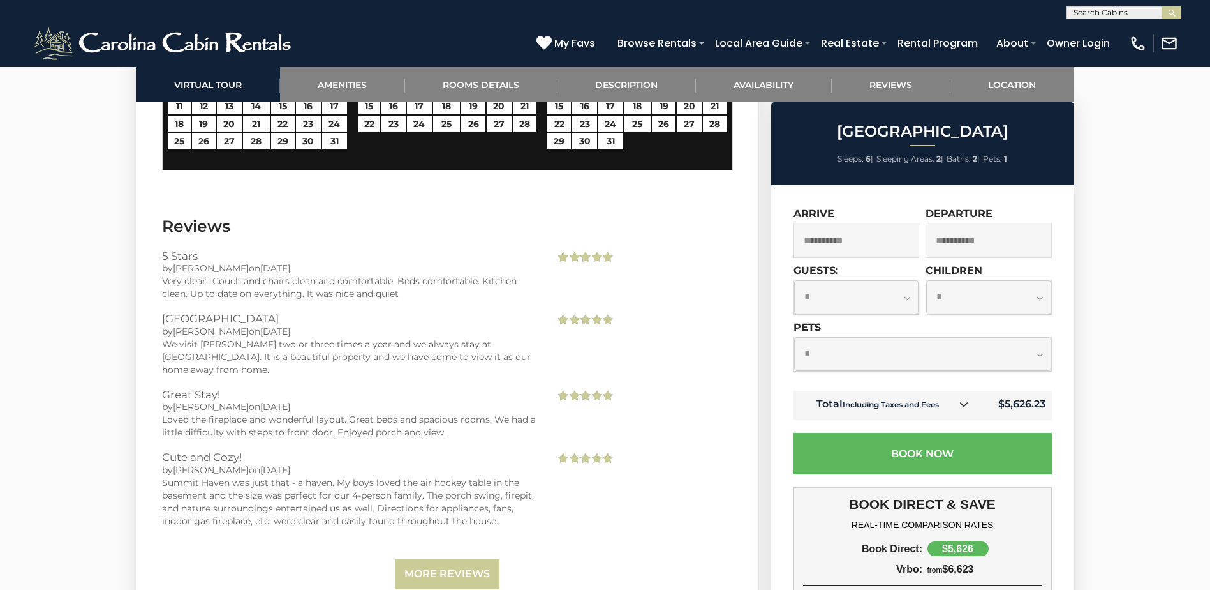
click at [724, 26] on span "Next" at bounding box center [723, 20] width 10 height 10
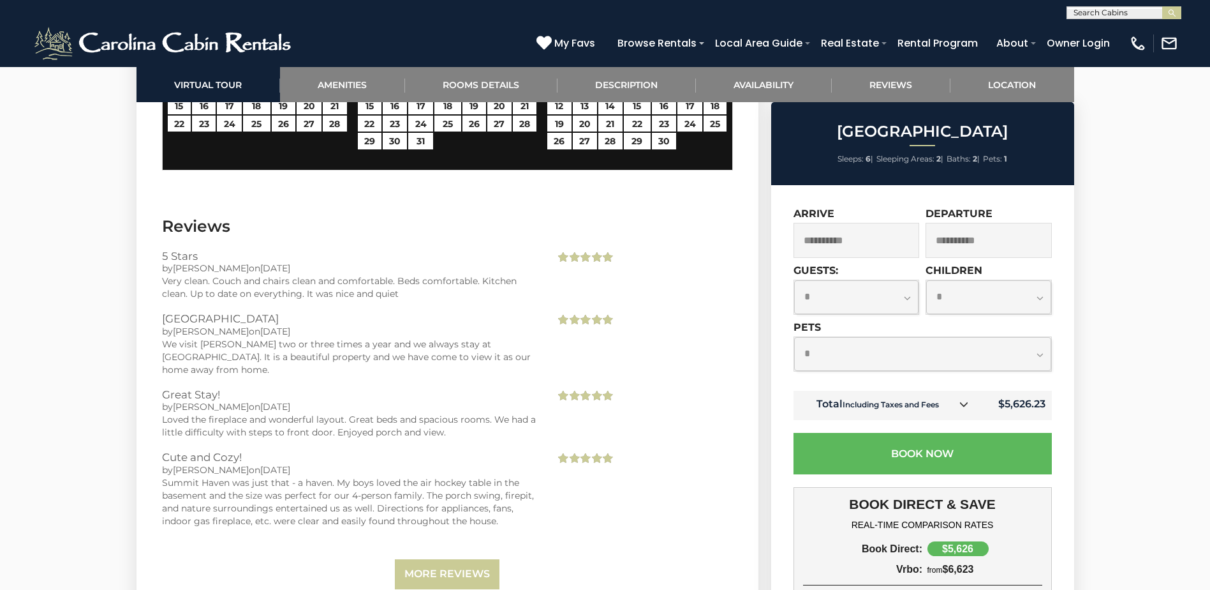
click at [724, 26] on span "Next" at bounding box center [723, 20] width 10 height 10
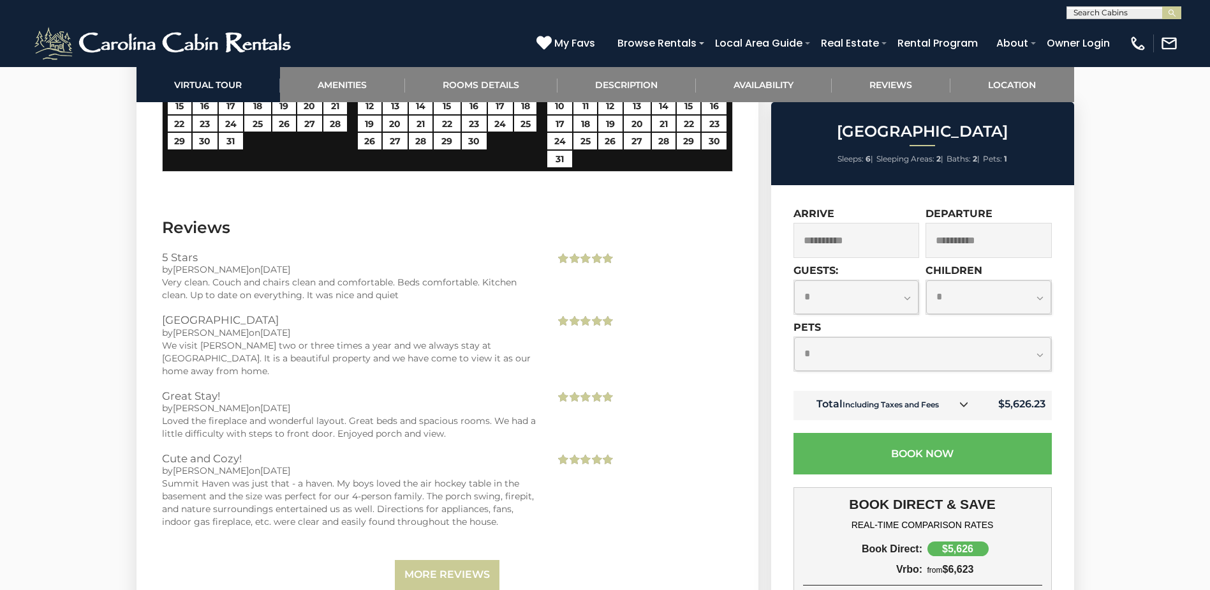
click at [724, 26] on span "Next" at bounding box center [723, 20] width 10 height 10
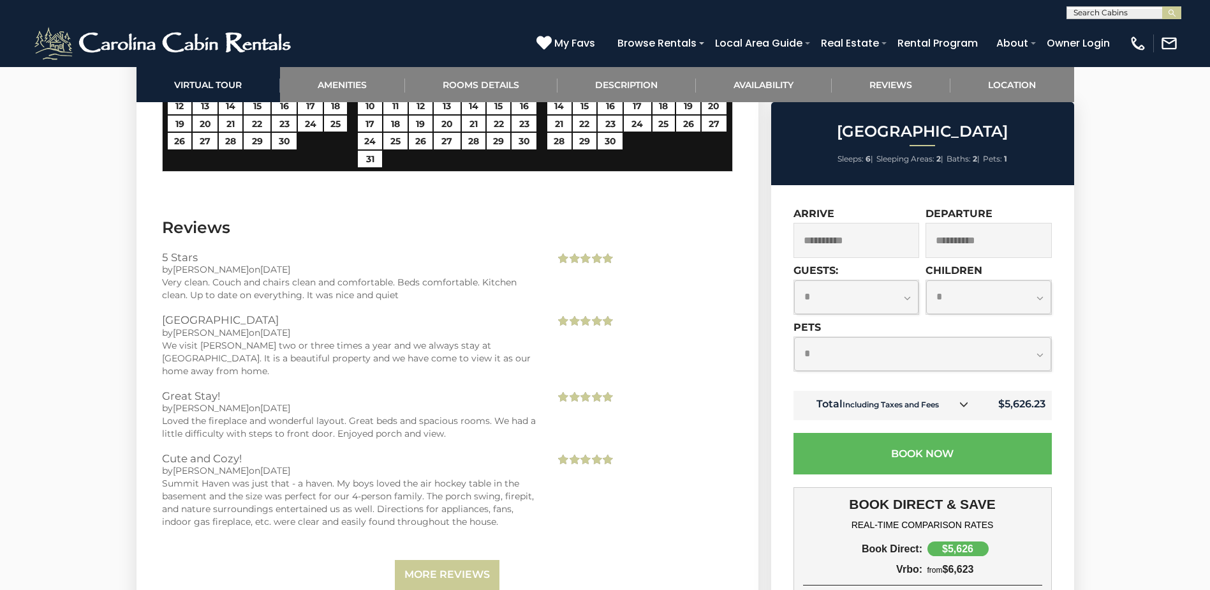
click at [724, 26] on span "Next" at bounding box center [723, 20] width 10 height 10
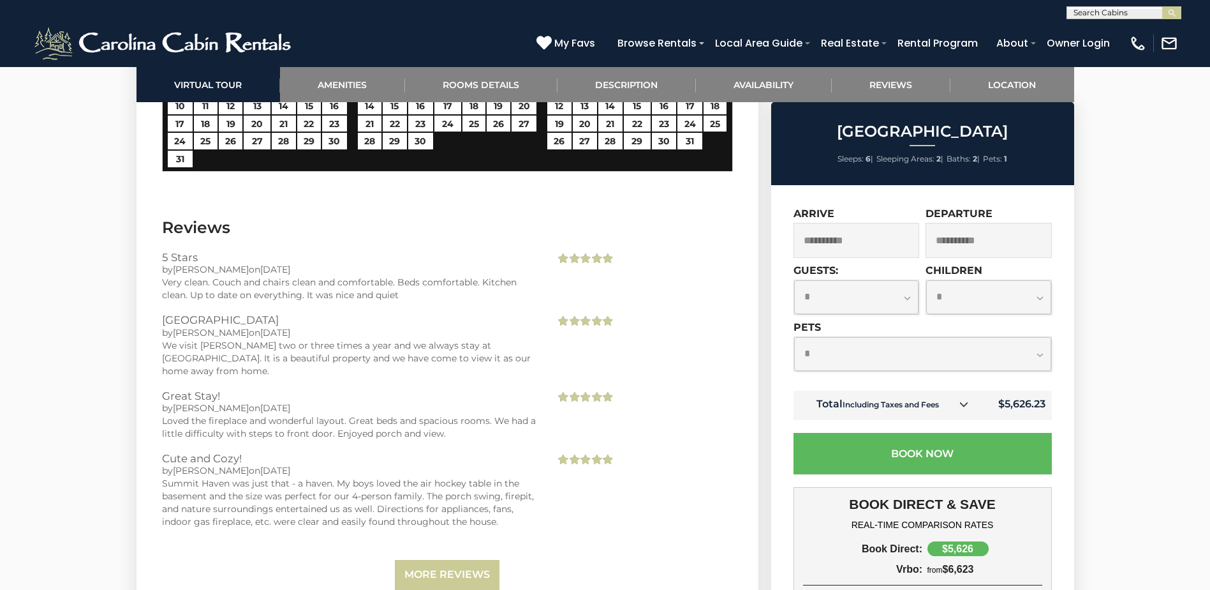
click at [724, 26] on span "Next" at bounding box center [723, 20] width 10 height 10
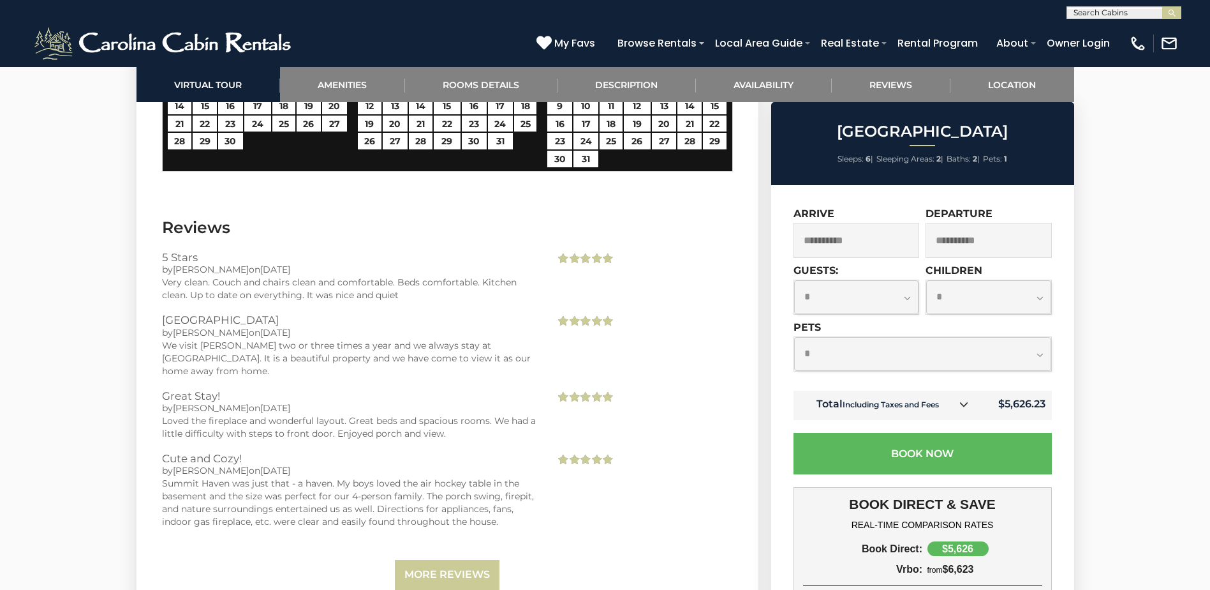
click at [724, 26] on span "Next" at bounding box center [723, 20] width 10 height 10
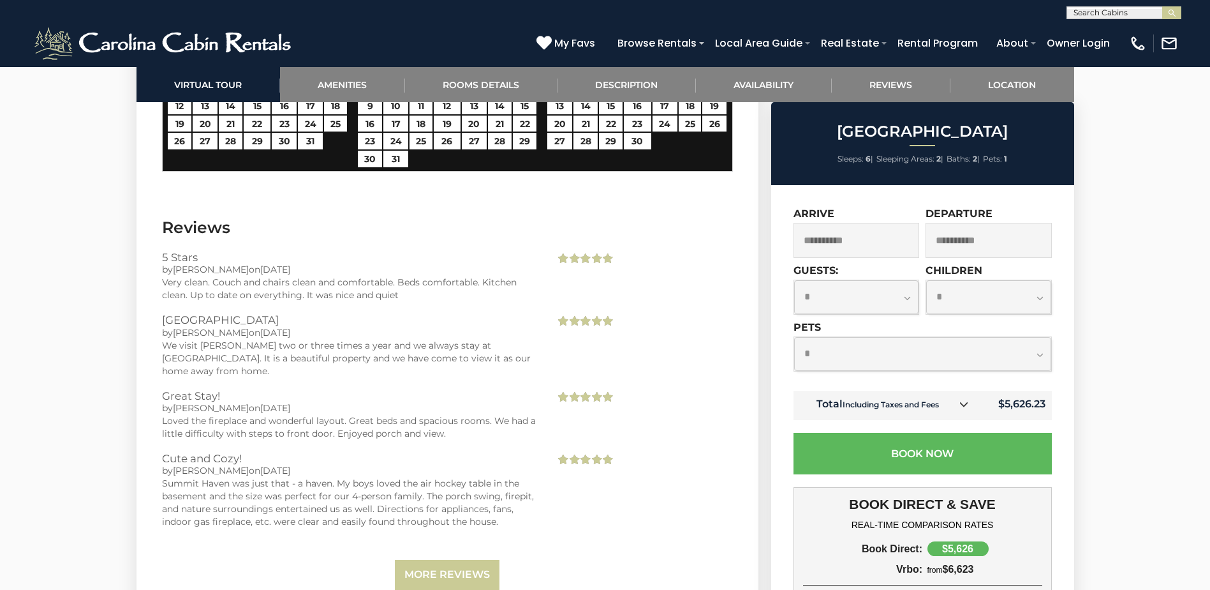
click at [724, 26] on span "Next" at bounding box center [723, 20] width 10 height 10
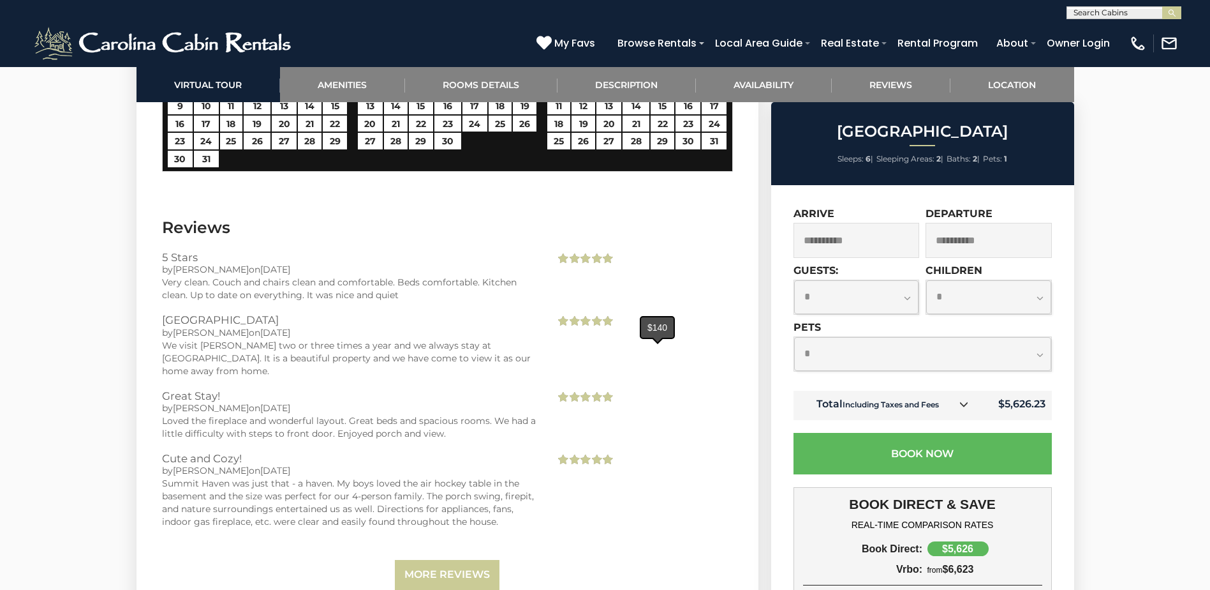
click at [660, 79] on link "1" at bounding box center [663, 71] width 24 height 17
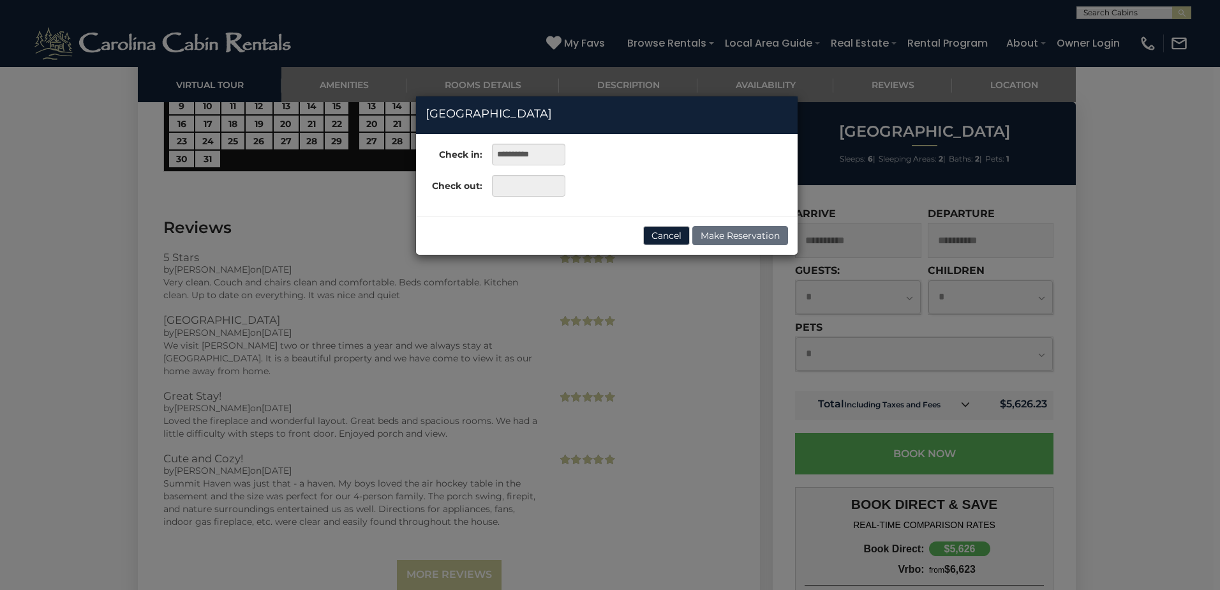
click at [664, 428] on div "**********" at bounding box center [610, 295] width 1220 height 590
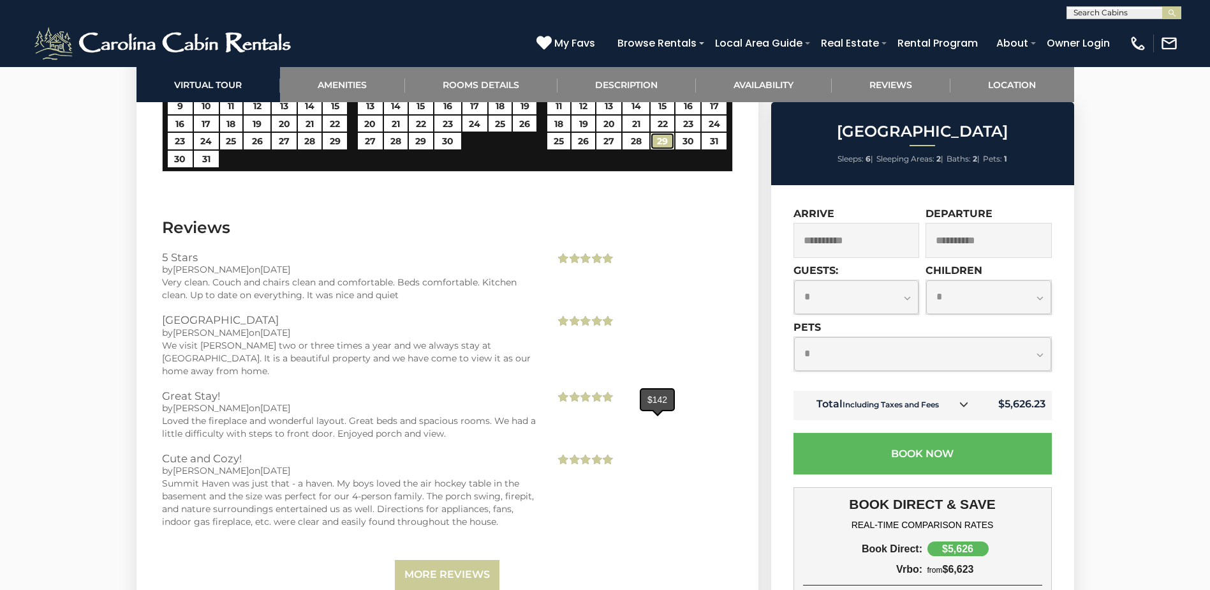
click at [664, 149] on link "29" at bounding box center [663, 141] width 24 height 17
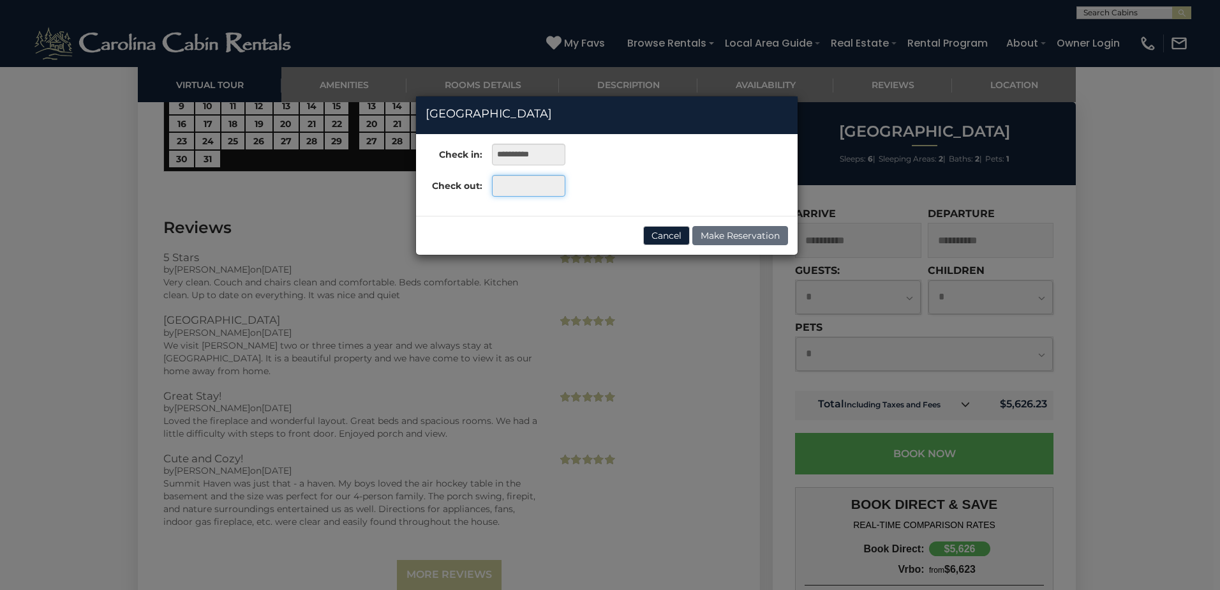
click at [501, 186] on input "text" at bounding box center [528, 186] width 73 height 22
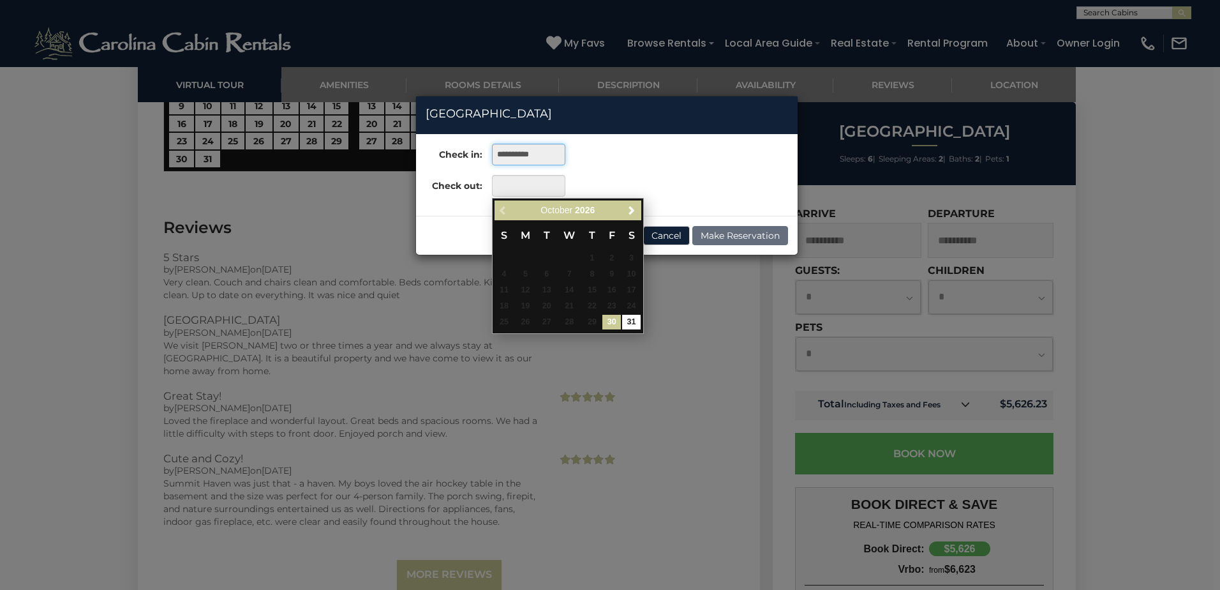
click at [533, 151] on input "**********" at bounding box center [528, 155] width 73 height 22
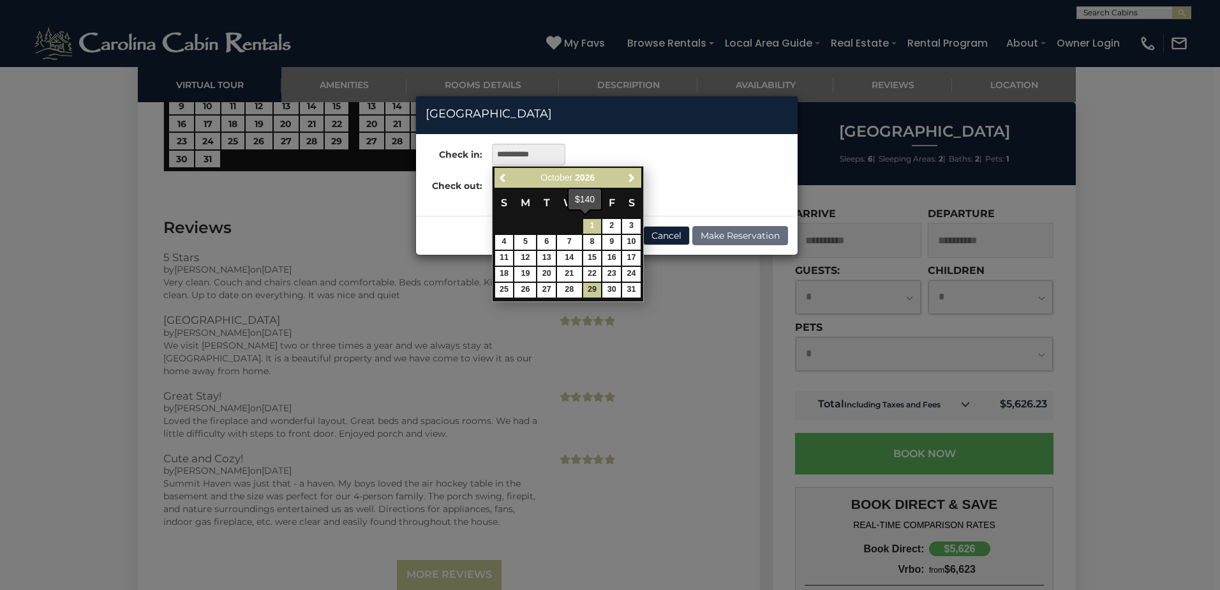
click at [595, 226] on link "1" at bounding box center [592, 226] width 19 height 15
type input "**********"
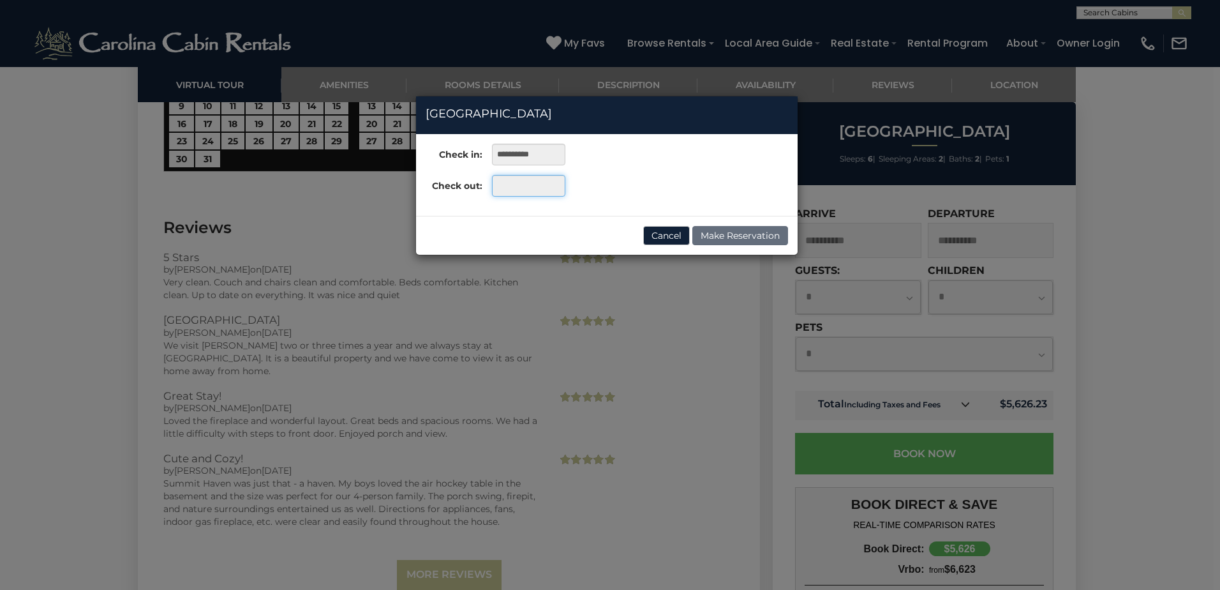
click at [510, 185] on input "text" at bounding box center [528, 186] width 73 height 22
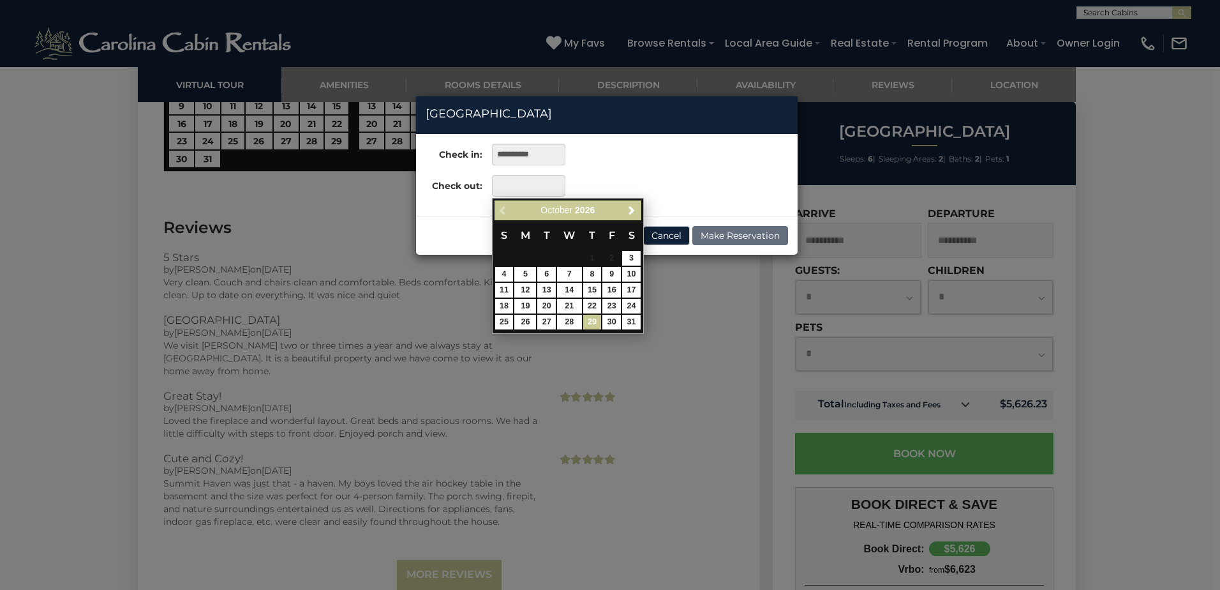
click at [589, 329] on link "29" at bounding box center [592, 322] width 19 height 15
type input "**********"
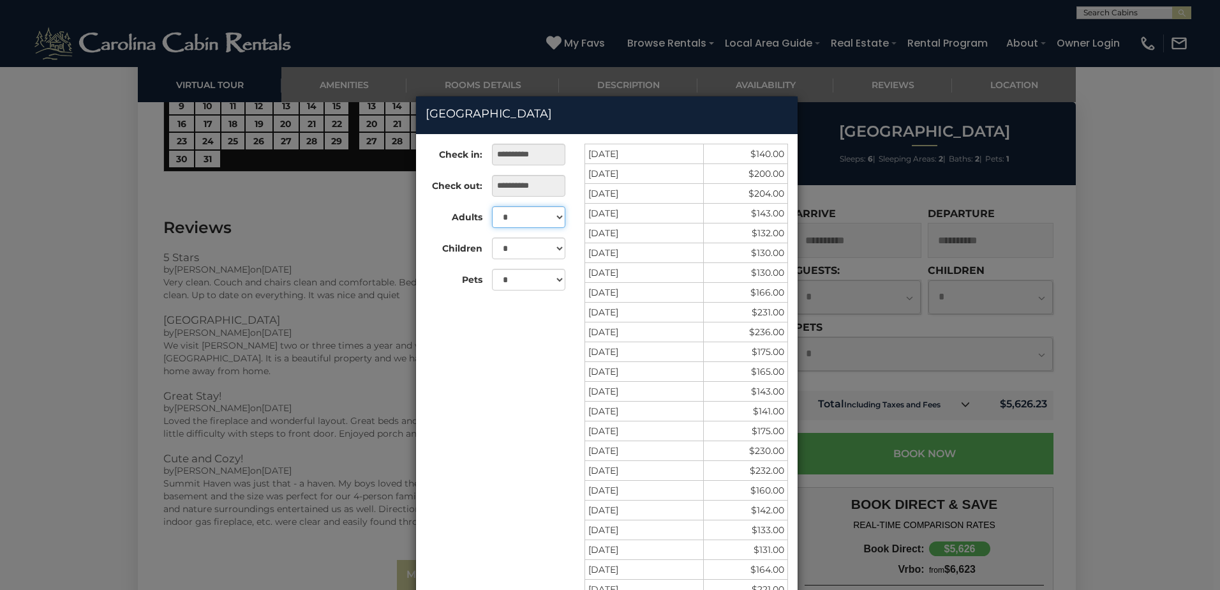
click at [558, 228] on select "* * * * * *" at bounding box center [528, 217] width 73 height 22
select select "*"
click at [492, 227] on select "* * * * * *" at bounding box center [528, 217] width 73 height 22
click at [558, 290] on select "* *" at bounding box center [528, 280] width 73 height 22
select select "*"
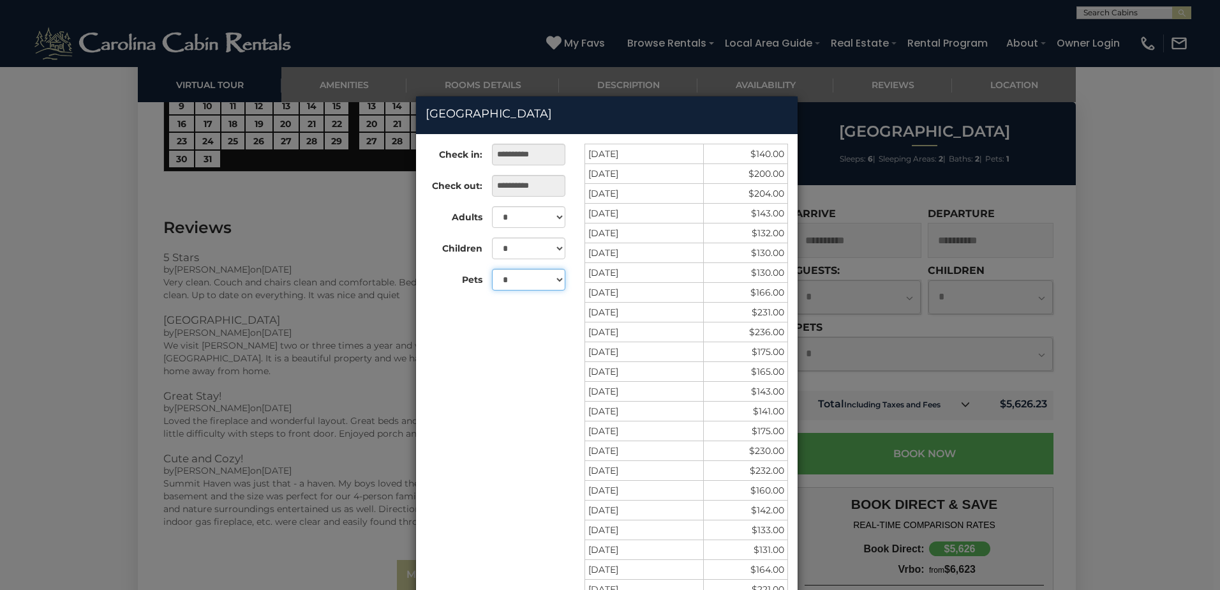
click at [492, 290] on select "* *" at bounding box center [528, 280] width 73 height 22
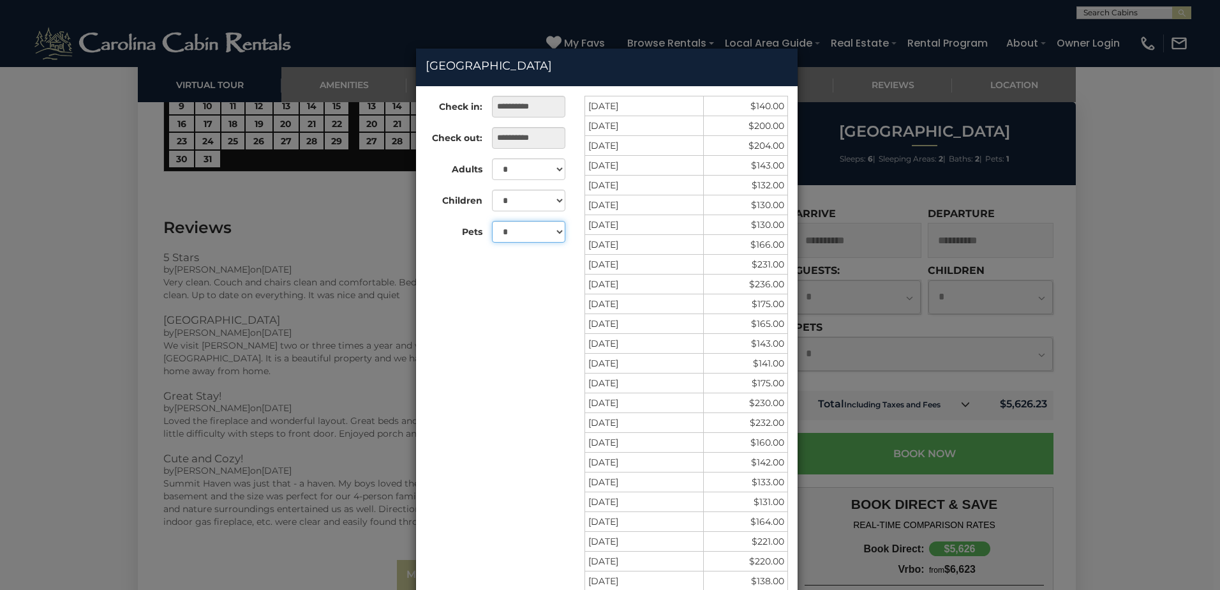
scroll to position [0, 0]
